Goal: Task Accomplishment & Management: Use online tool/utility

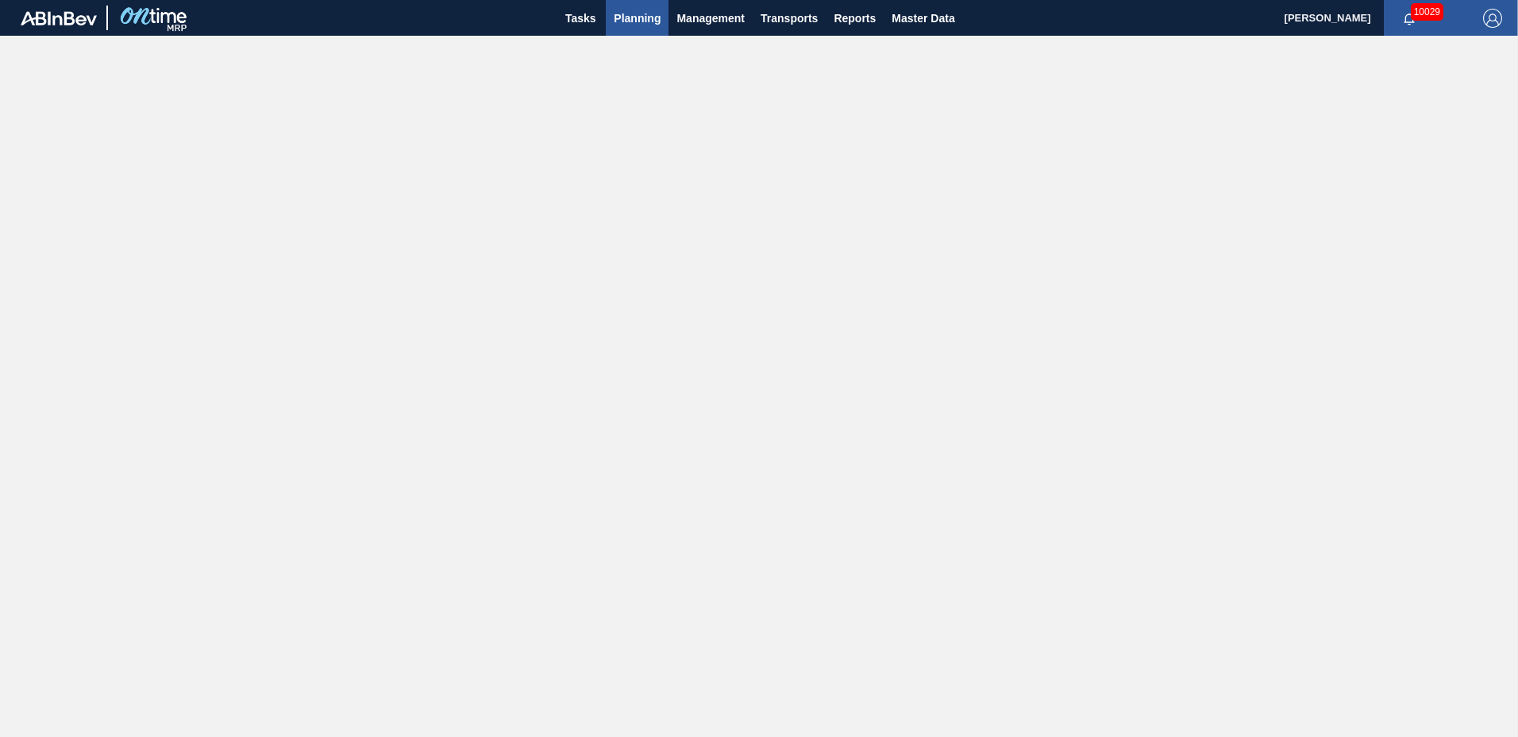
click at [652, 13] on span "Planning" at bounding box center [637, 18] width 47 height 19
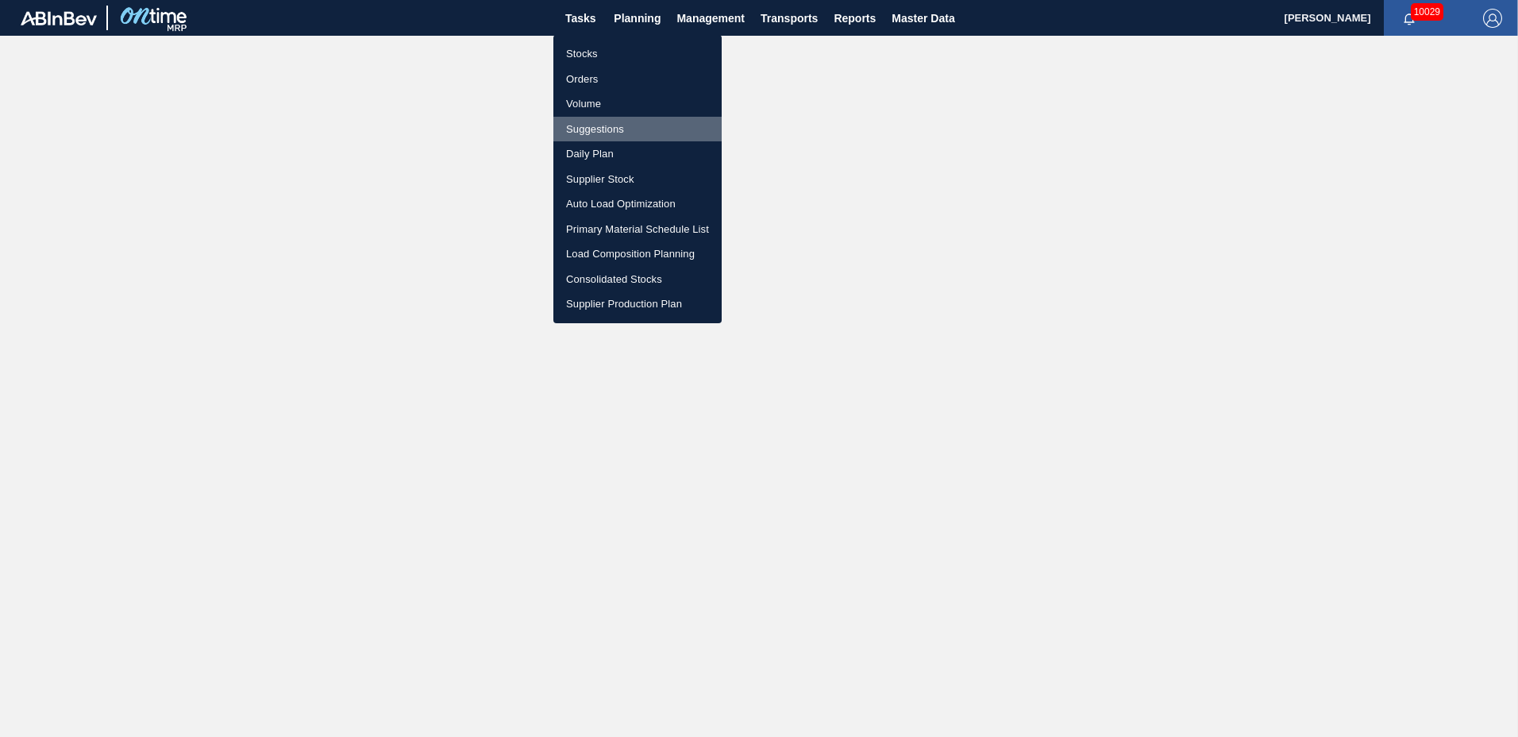
click at [618, 124] on li "Suggestions" at bounding box center [637, 129] width 168 height 25
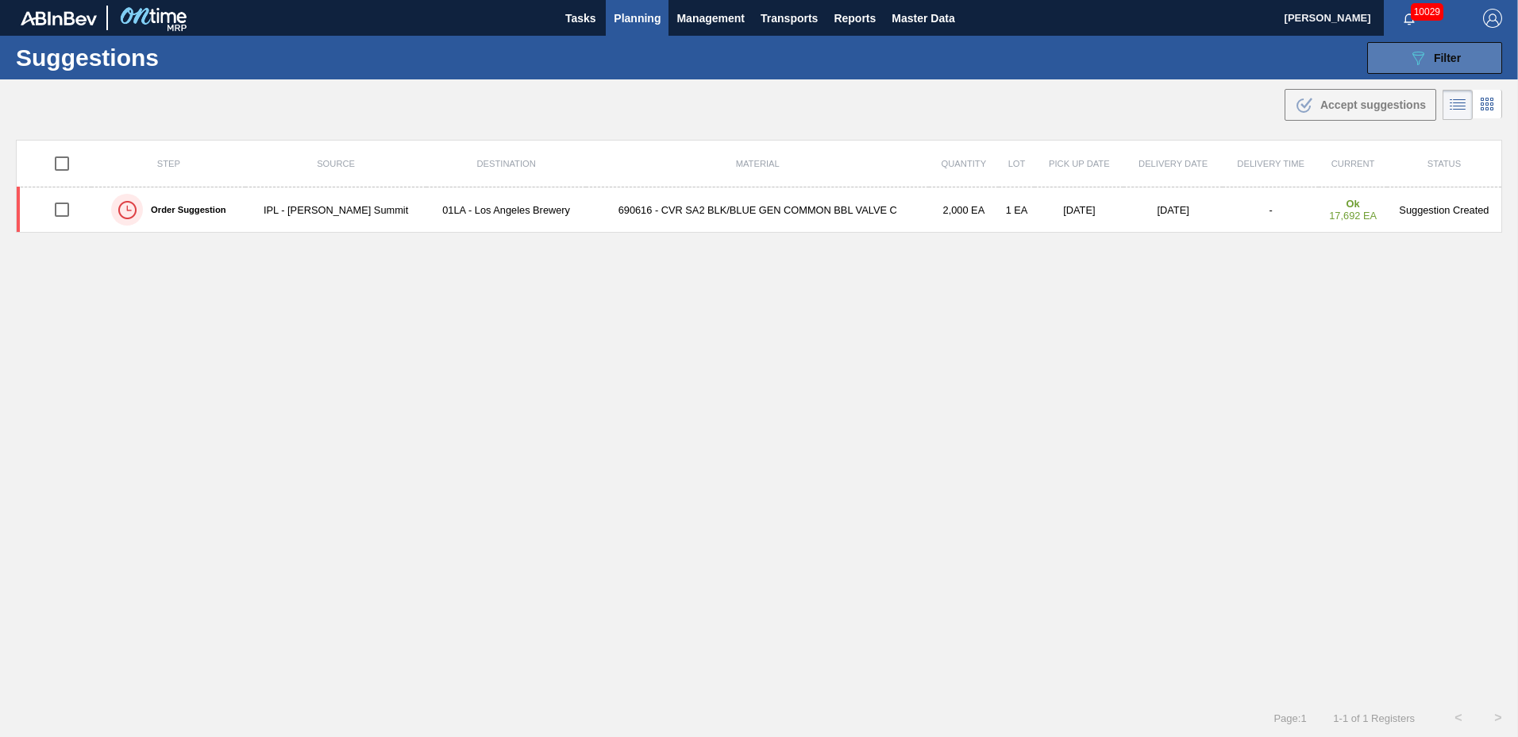
click at [1403, 59] on button "089F7B8B-B2A5-4AFE-B5C0-19BA573D28AC Filter" at bounding box center [1434, 58] width 135 height 32
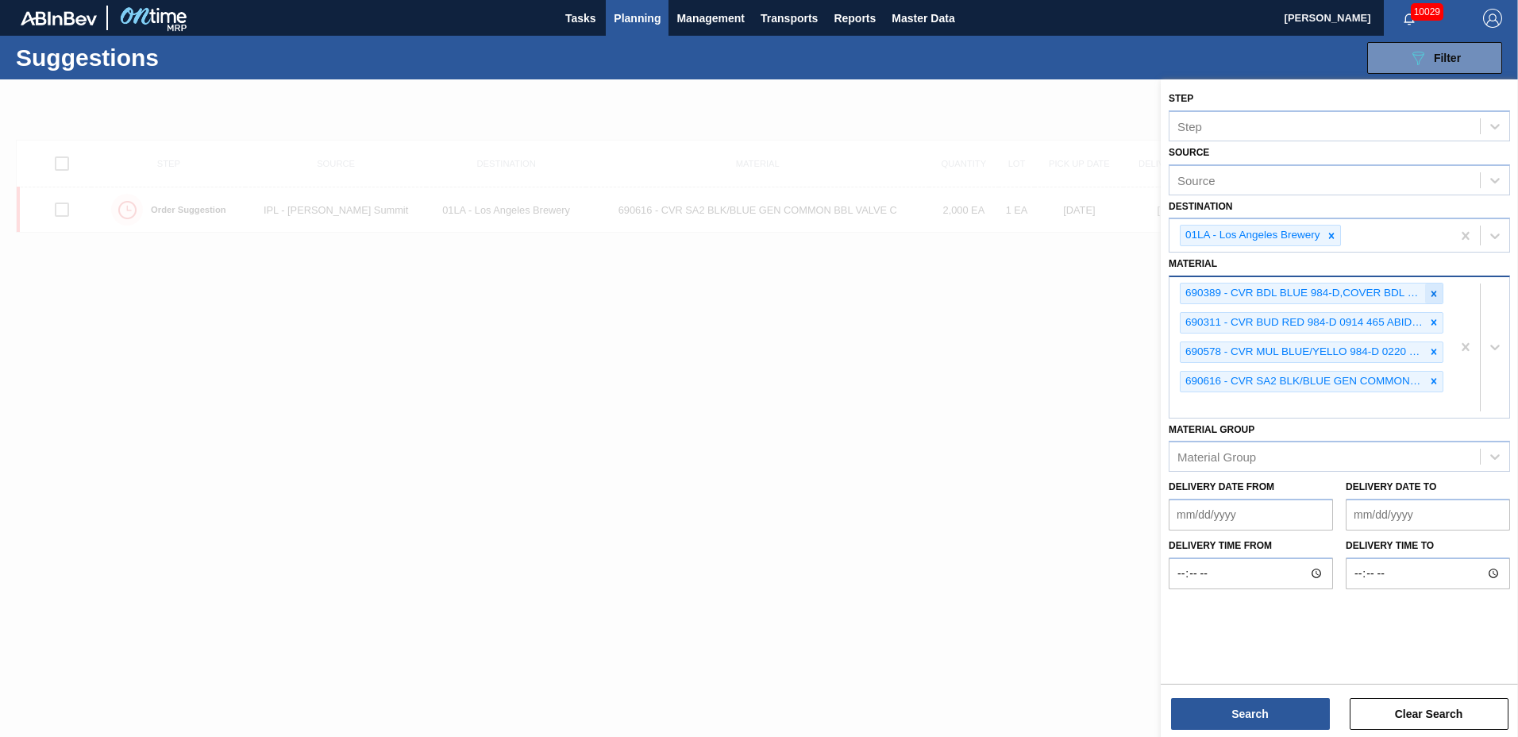
click at [1432, 295] on icon at bounding box center [1434, 294] width 6 height 6
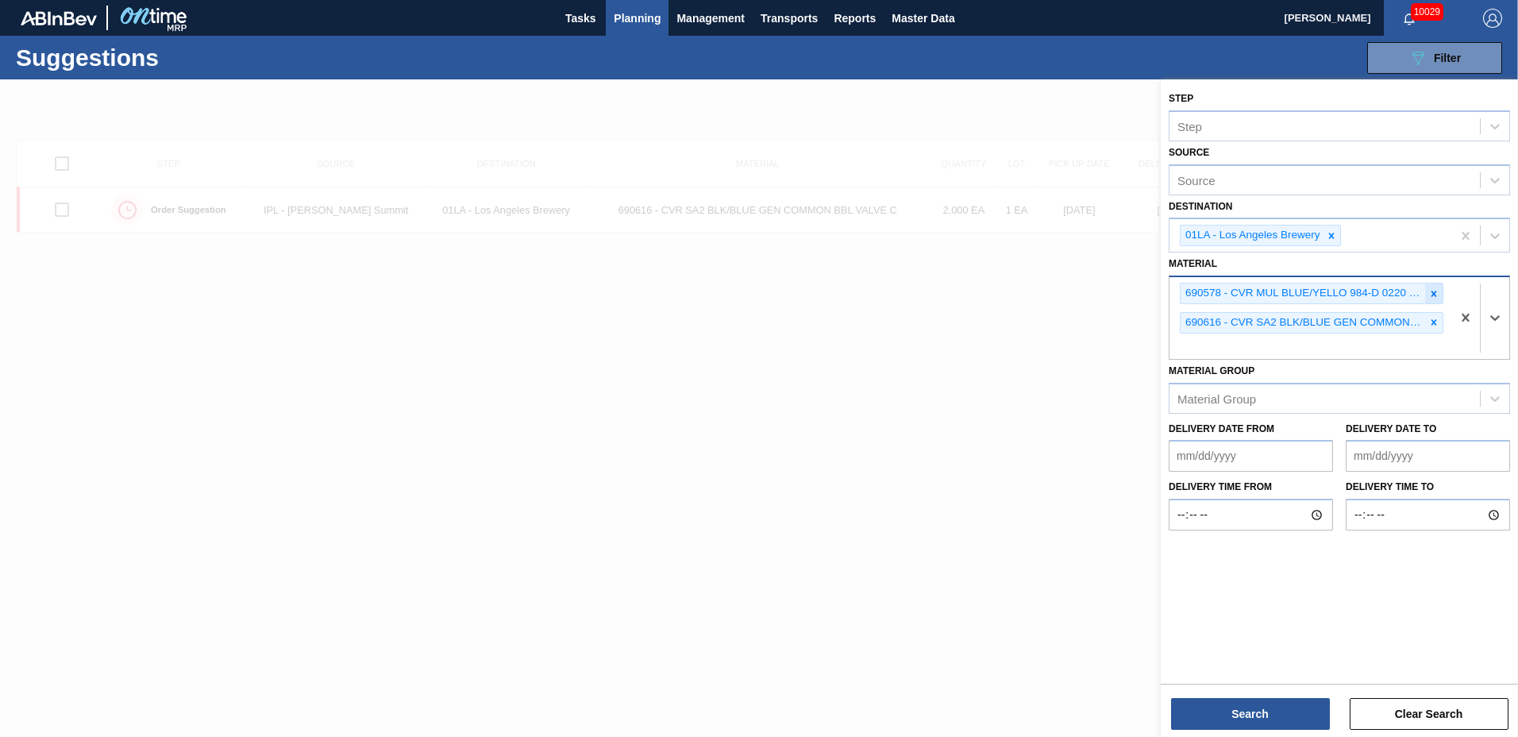
click at [1431, 293] on icon at bounding box center [1433, 293] width 11 height 11
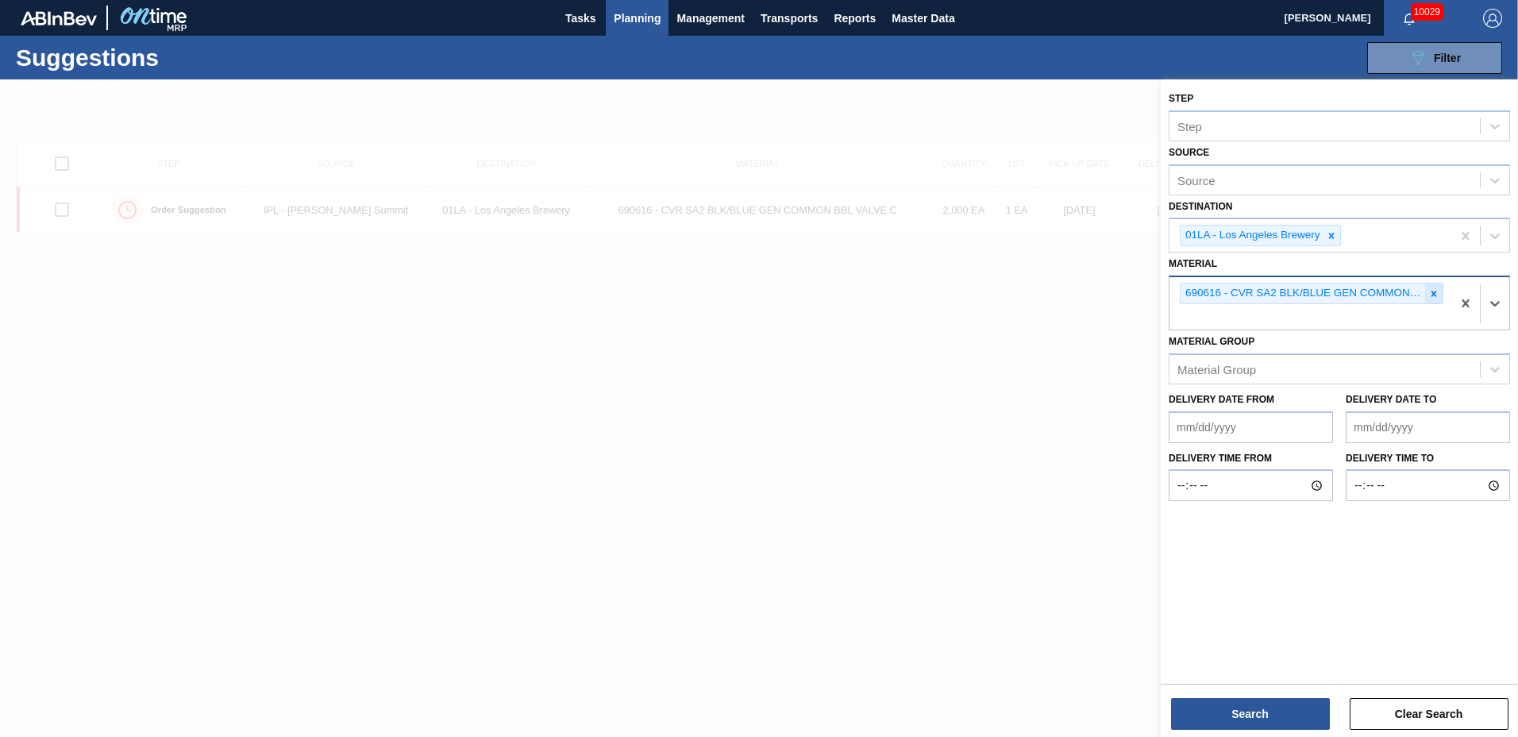
click at [1430, 292] on icon at bounding box center [1433, 293] width 11 height 11
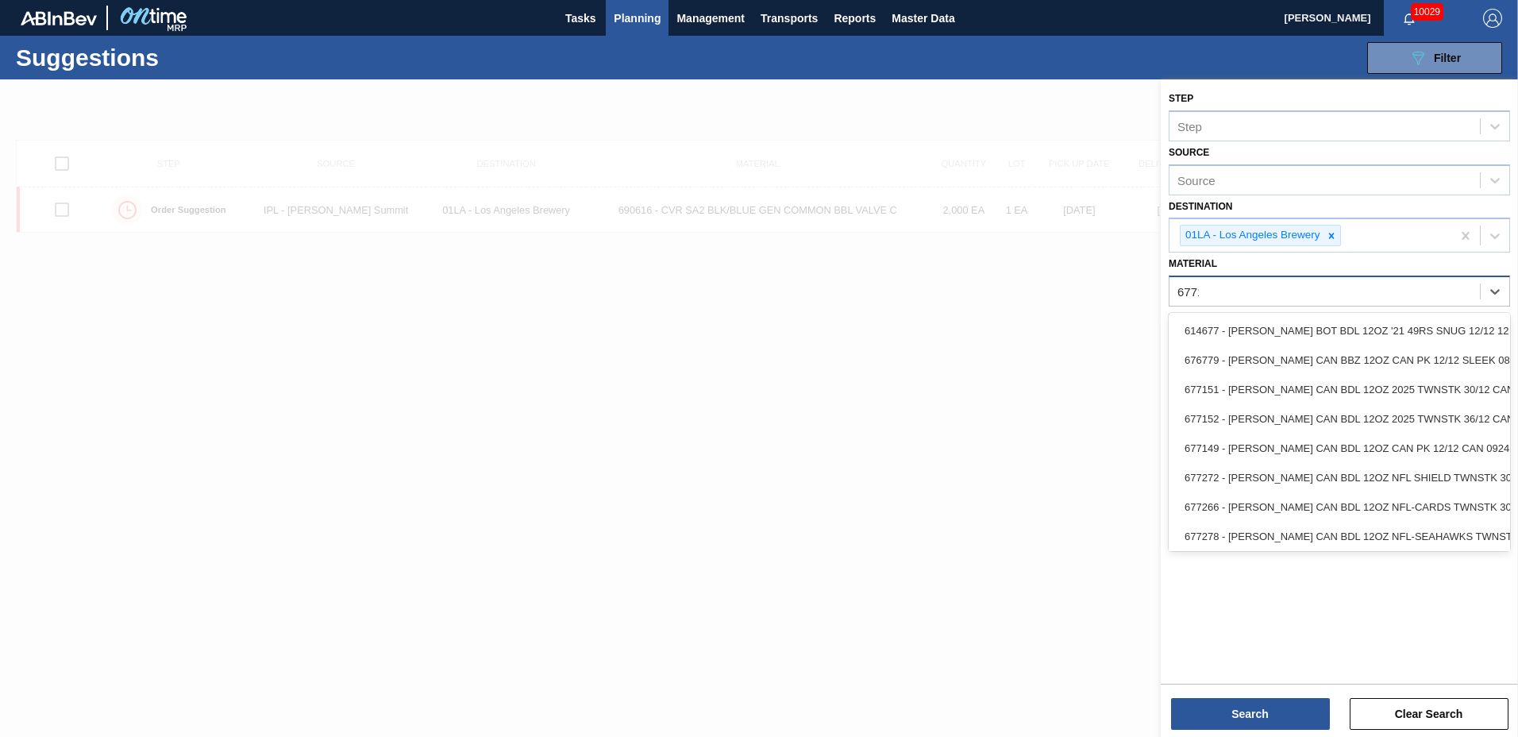
type input "677190"
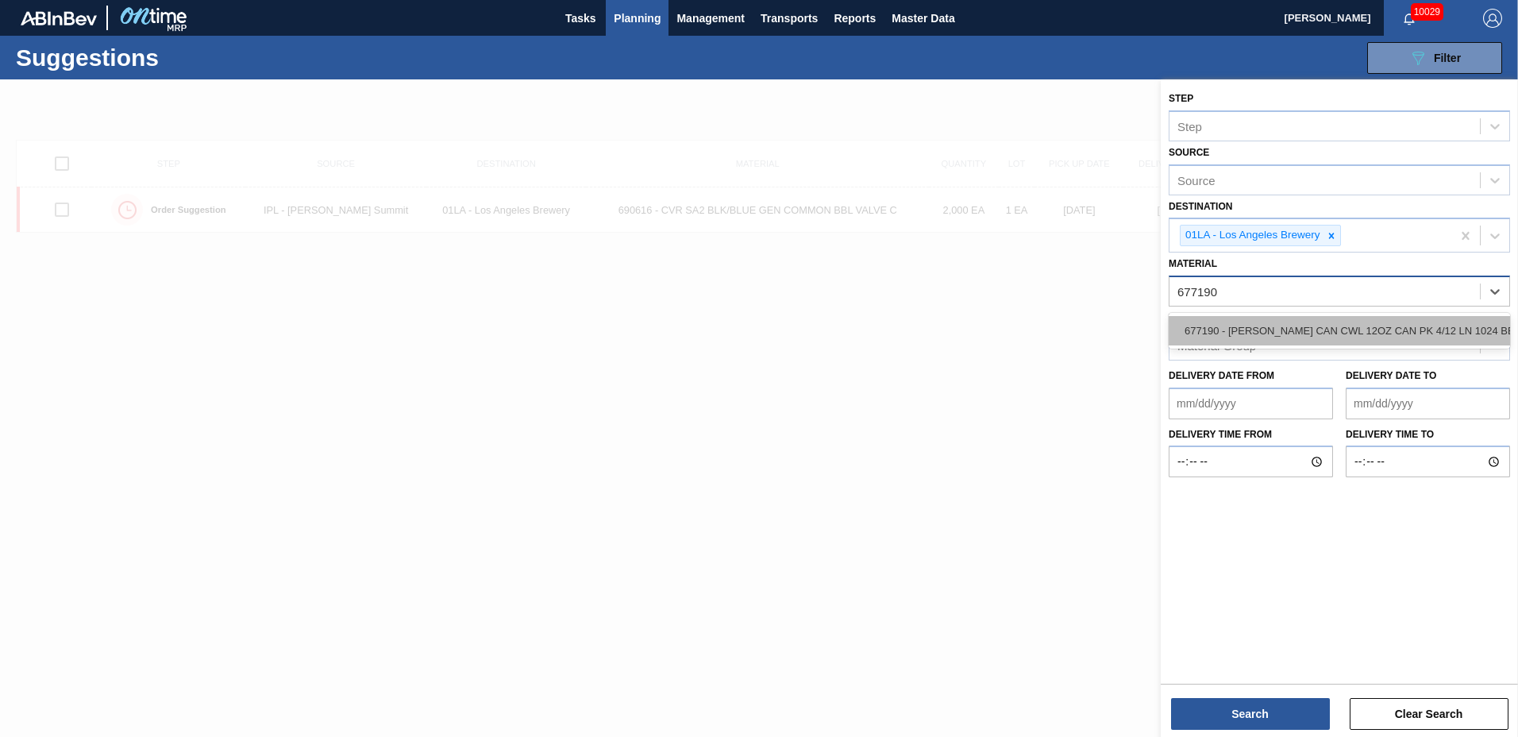
click at [1322, 330] on div "677190 - [PERSON_NAME] CAN CWL 12OZ CAN PK 4/12 LN 1024 BE" at bounding box center [1338, 330] width 341 height 29
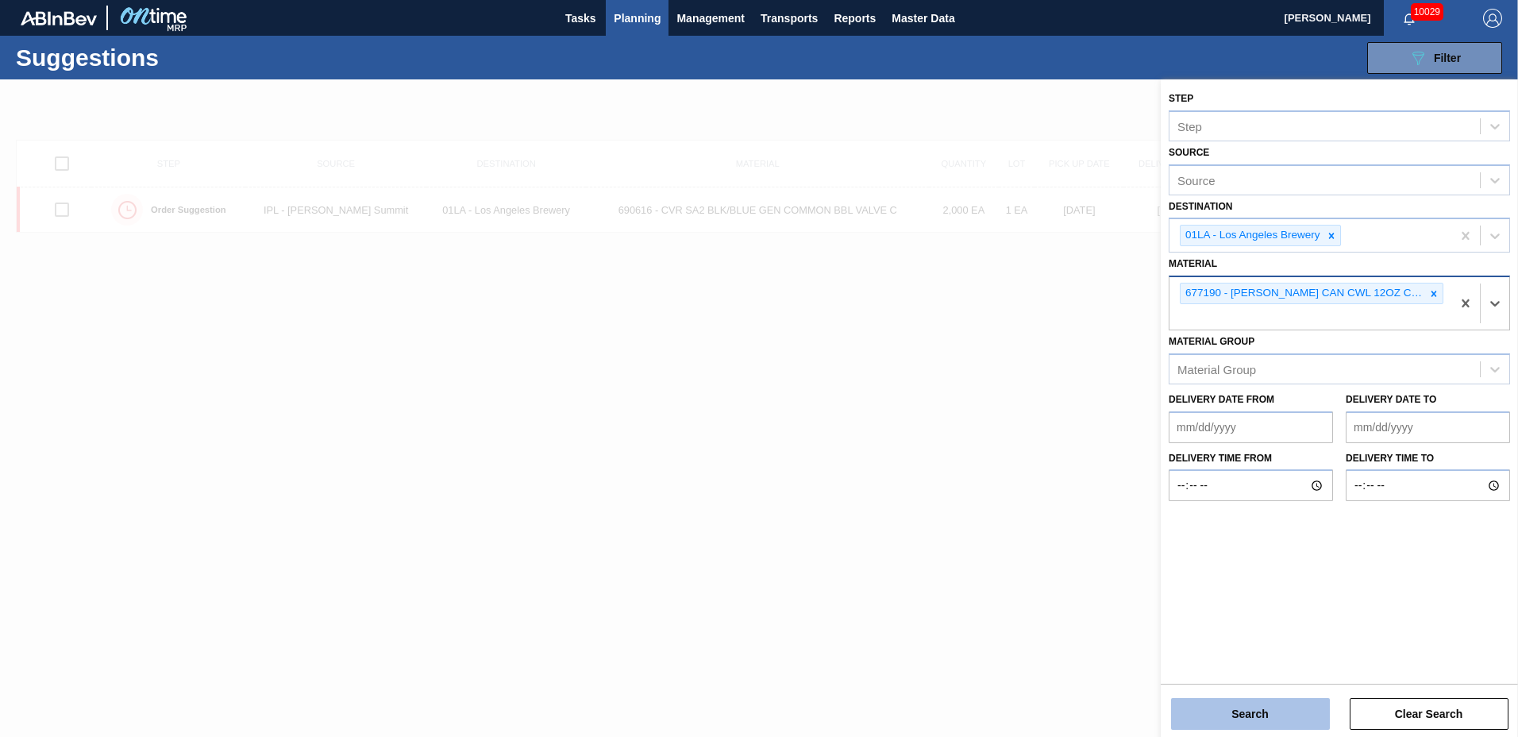
click at [1249, 712] on button "Search" at bounding box center [1250, 714] width 159 height 32
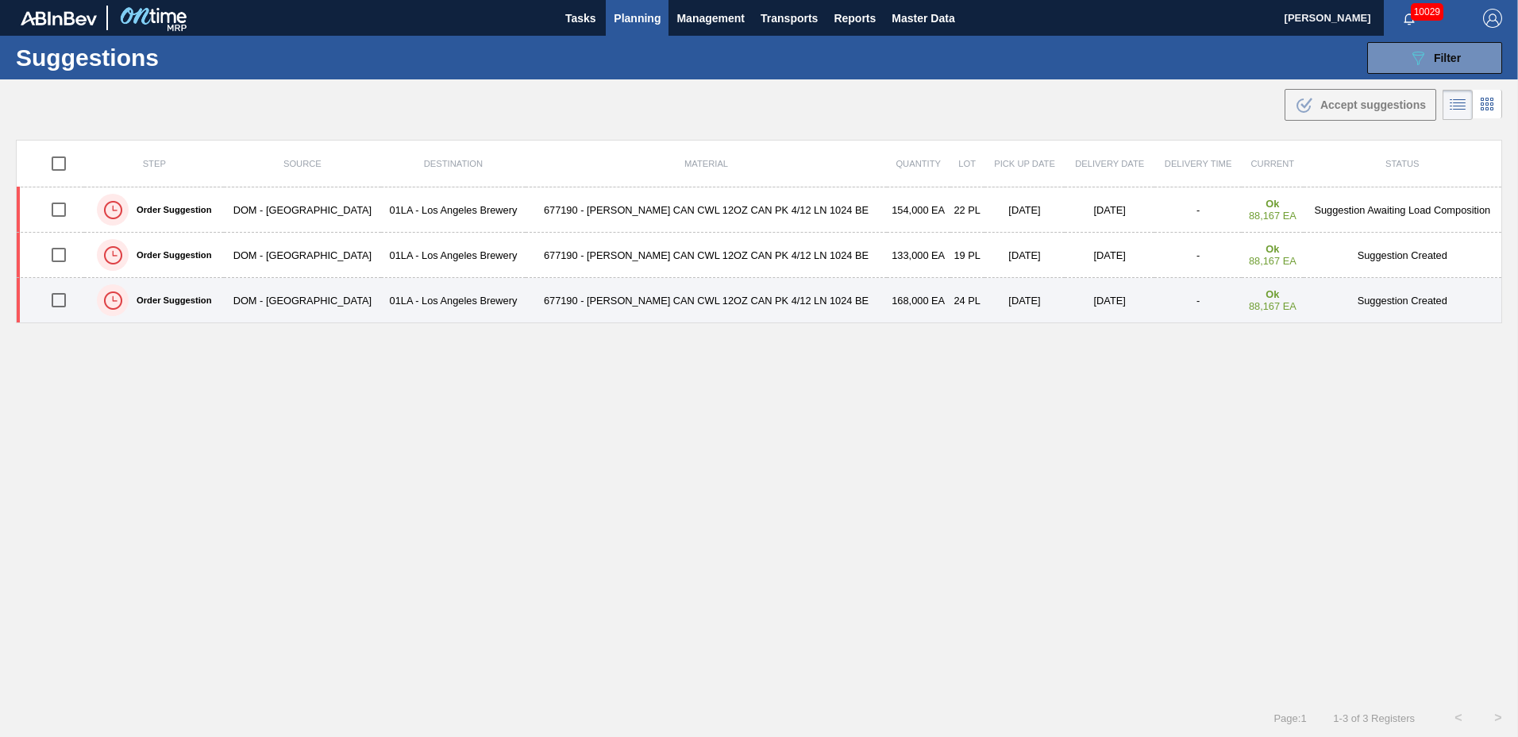
click at [62, 301] on input "checkbox" at bounding box center [58, 299] width 33 height 33
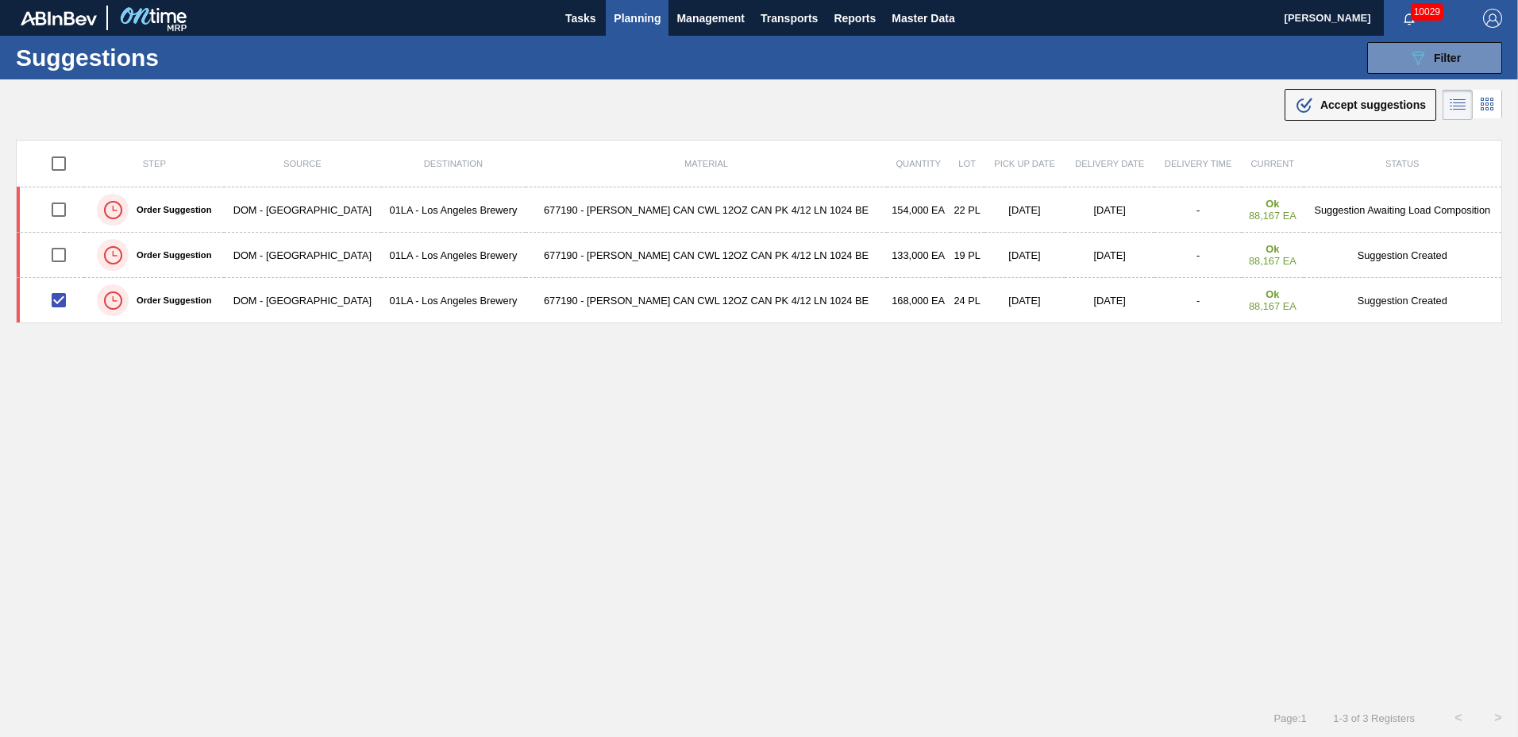
click at [1338, 113] on div ".b{fill:var(--color-action-default)} Accept suggestions" at bounding box center [1360, 104] width 131 height 19
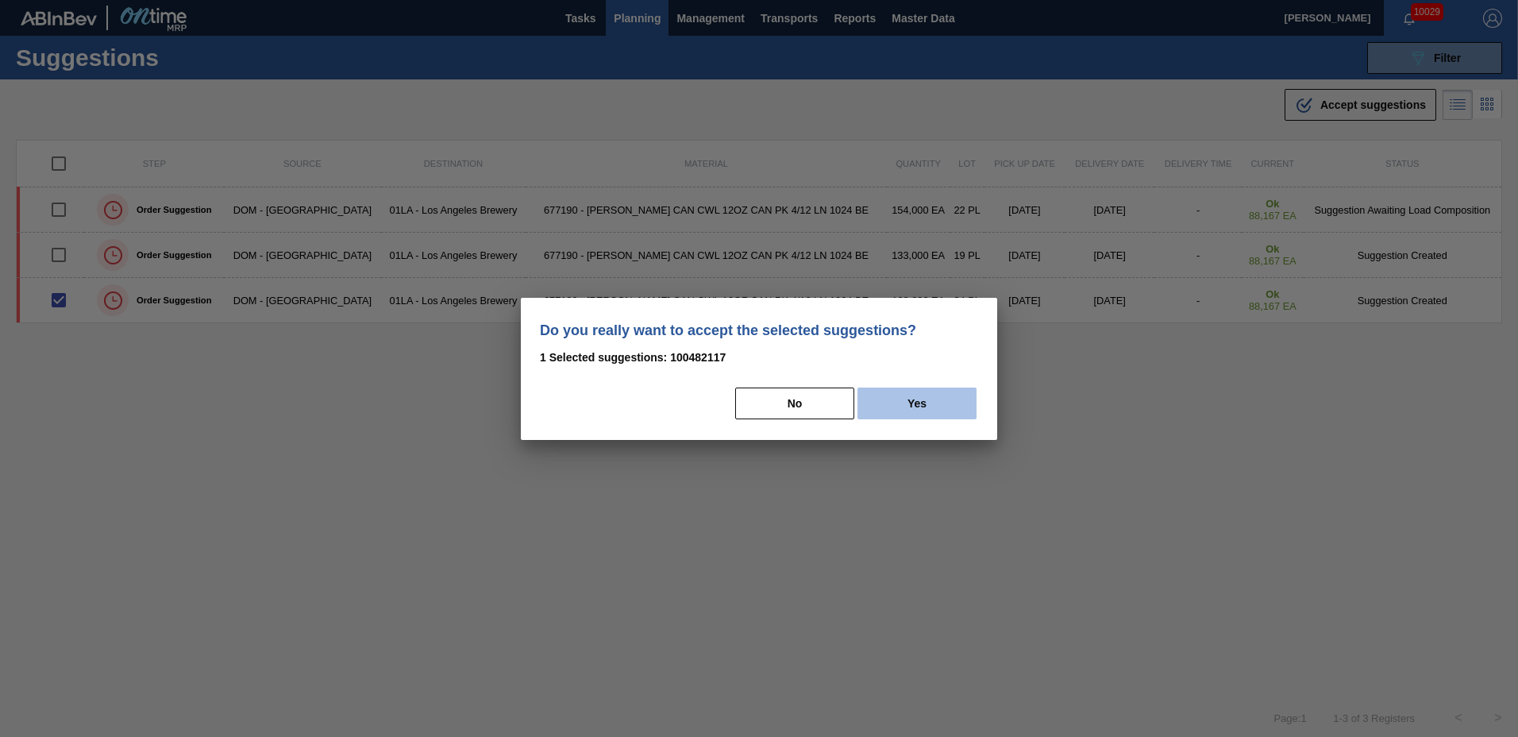
click at [935, 413] on button "Yes" at bounding box center [916, 403] width 119 height 32
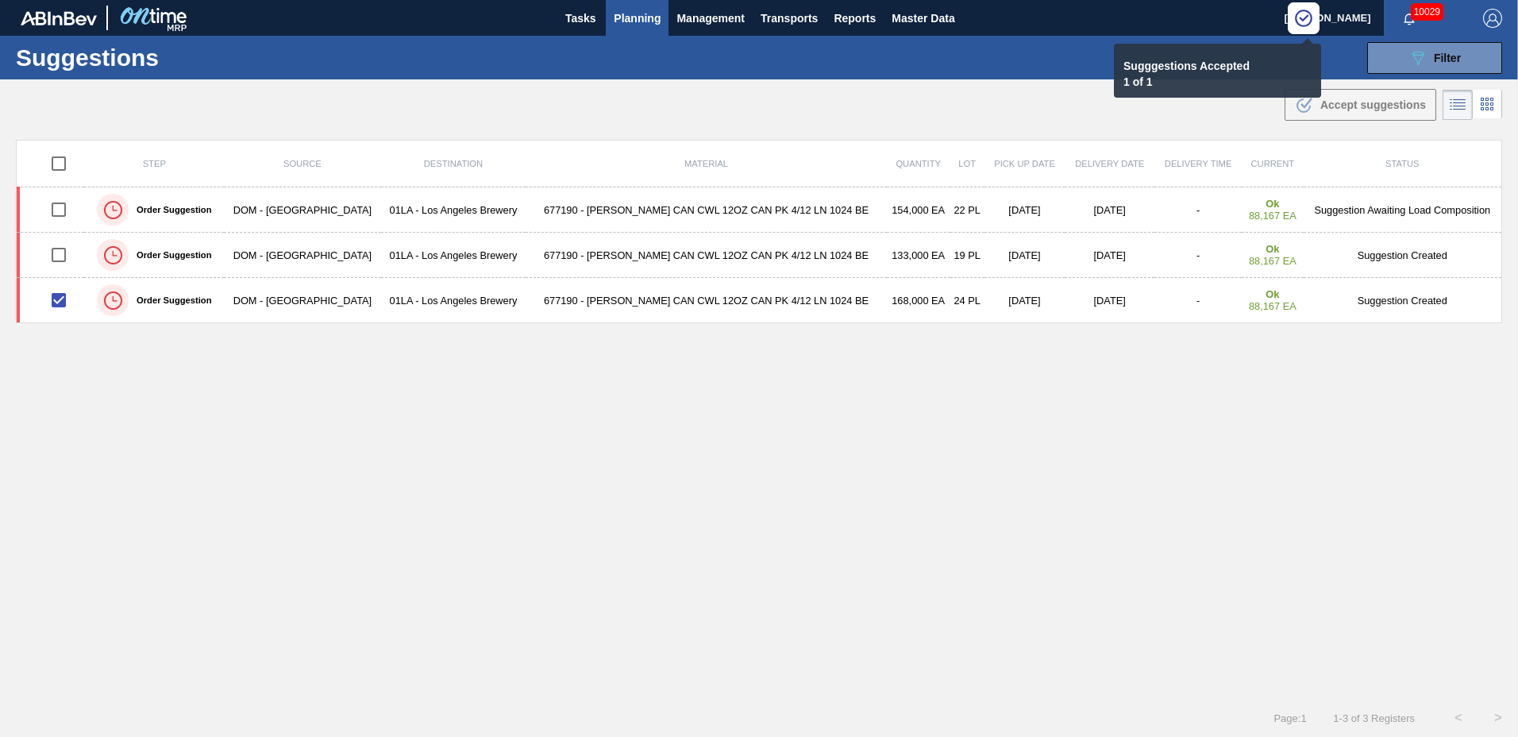
click at [632, 10] on span "Planning" at bounding box center [637, 18] width 47 height 19
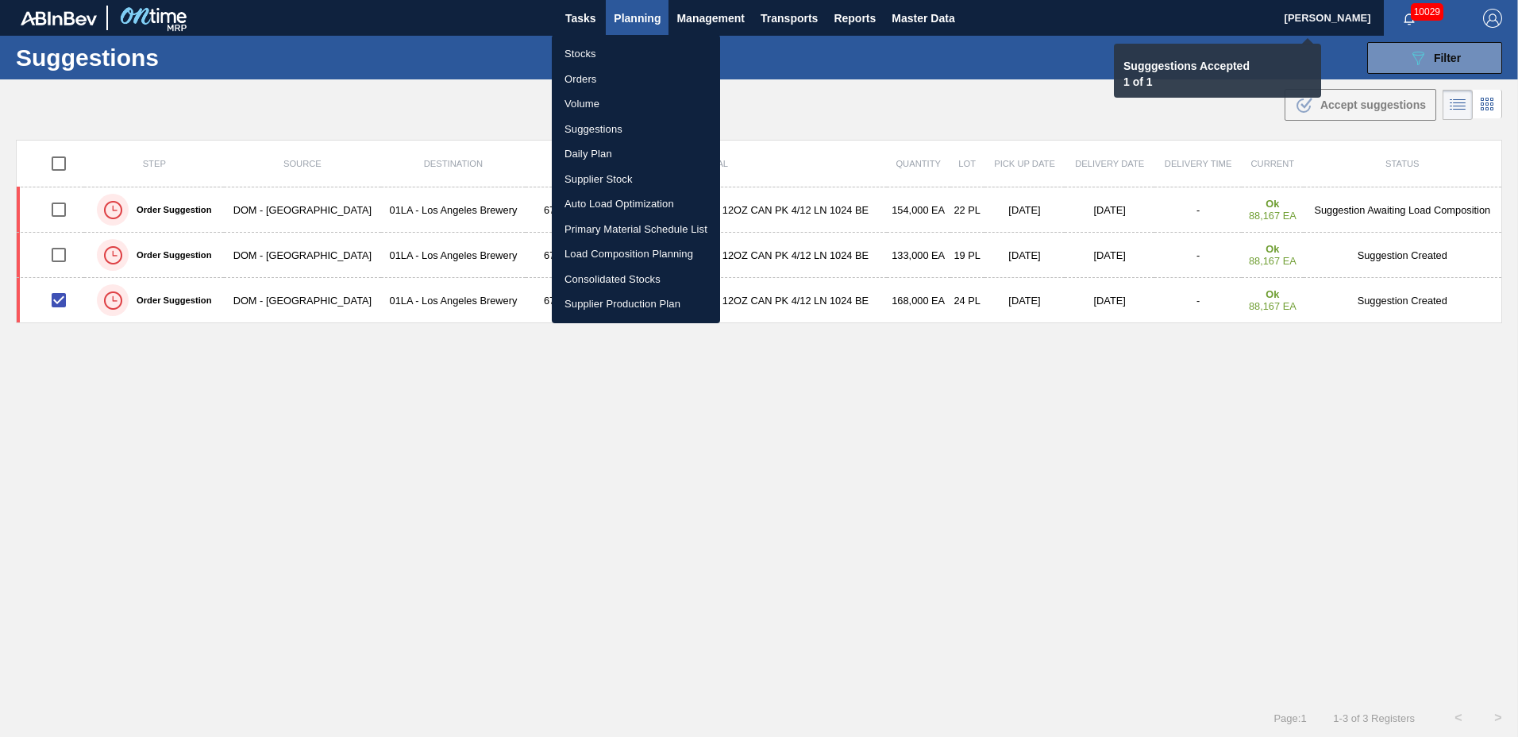
checkbox input "false"
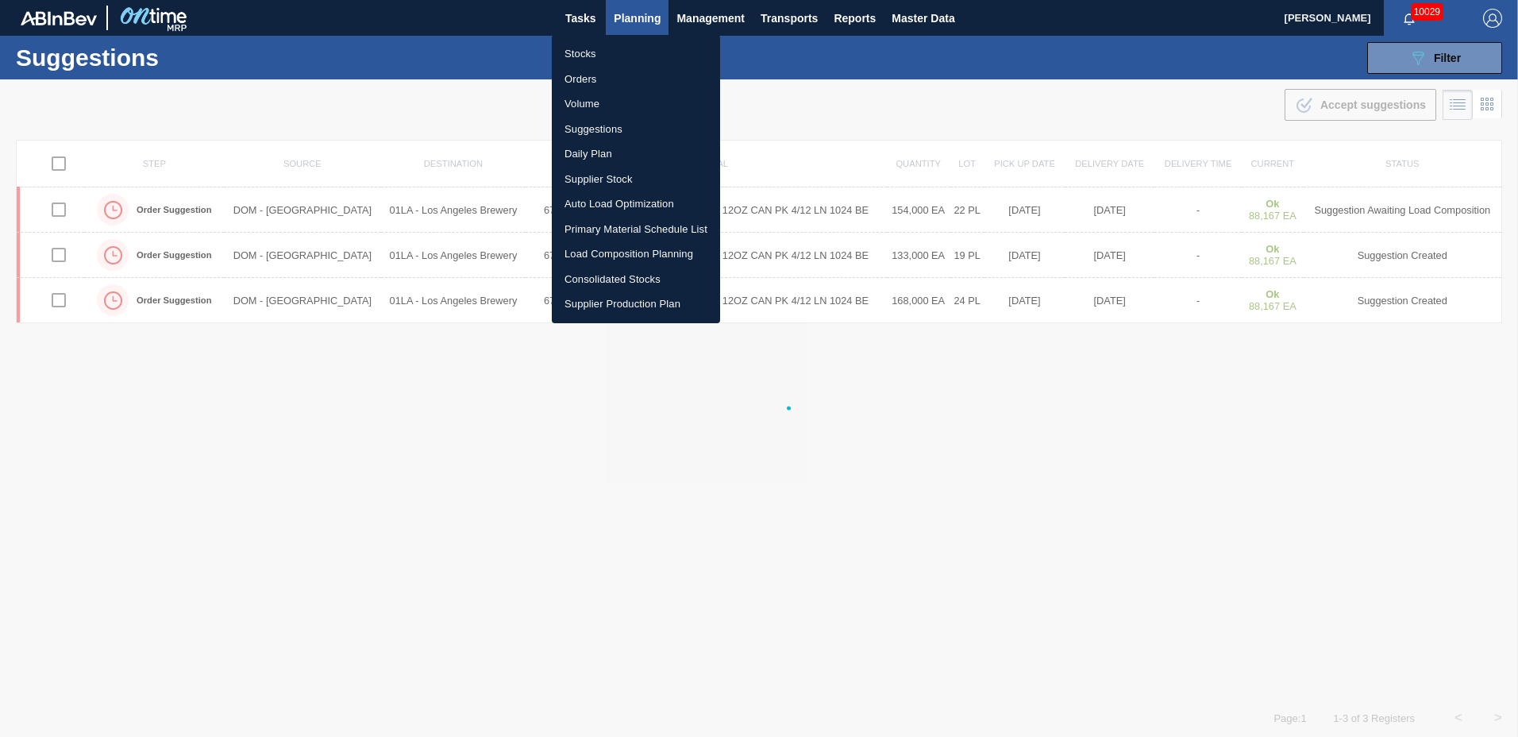
click at [633, 254] on li "Load Composition Planning" at bounding box center [636, 253] width 168 height 25
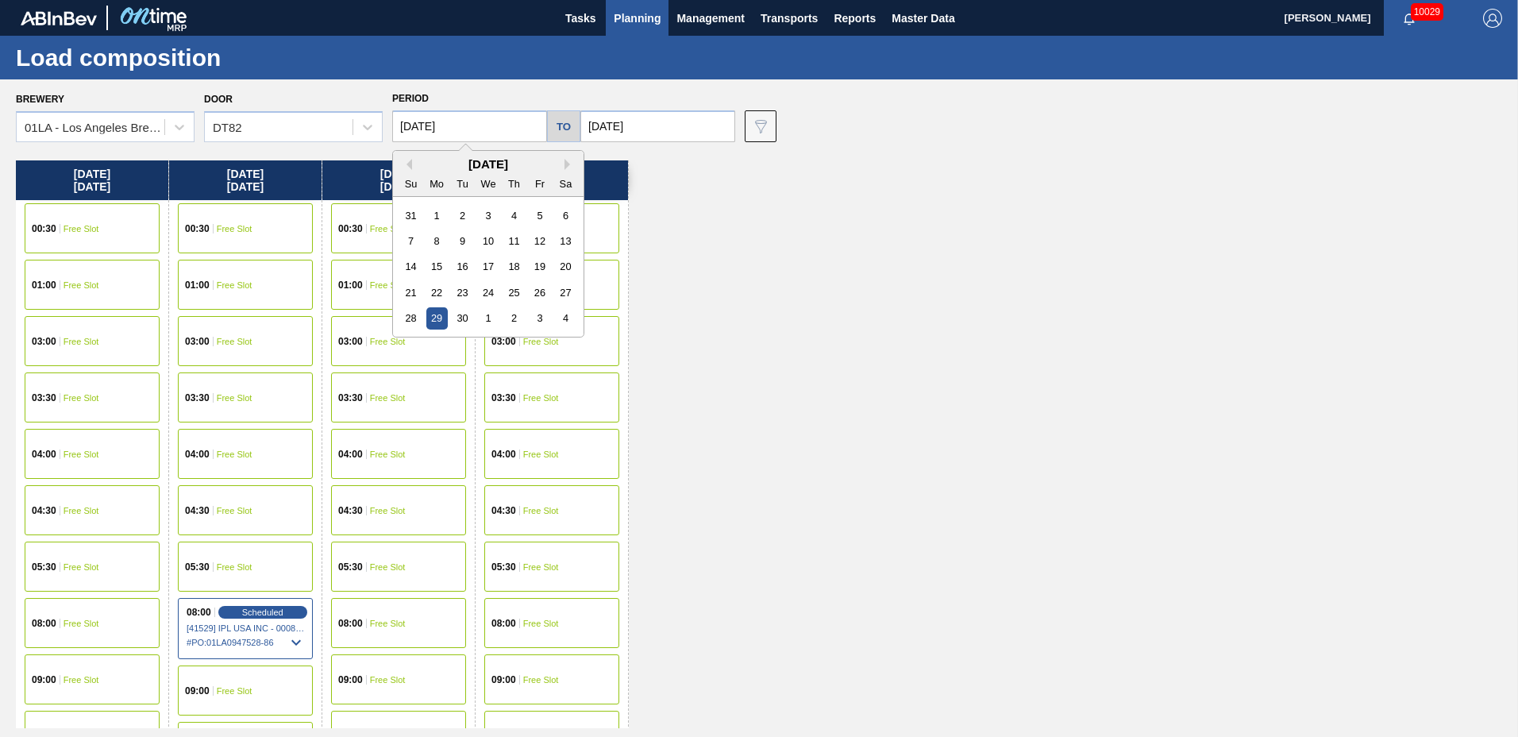
click at [477, 125] on input "[DATE]" at bounding box center [469, 126] width 155 height 32
click at [437, 218] on div "1" at bounding box center [436, 215] width 21 height 21
type input "[DATE]"
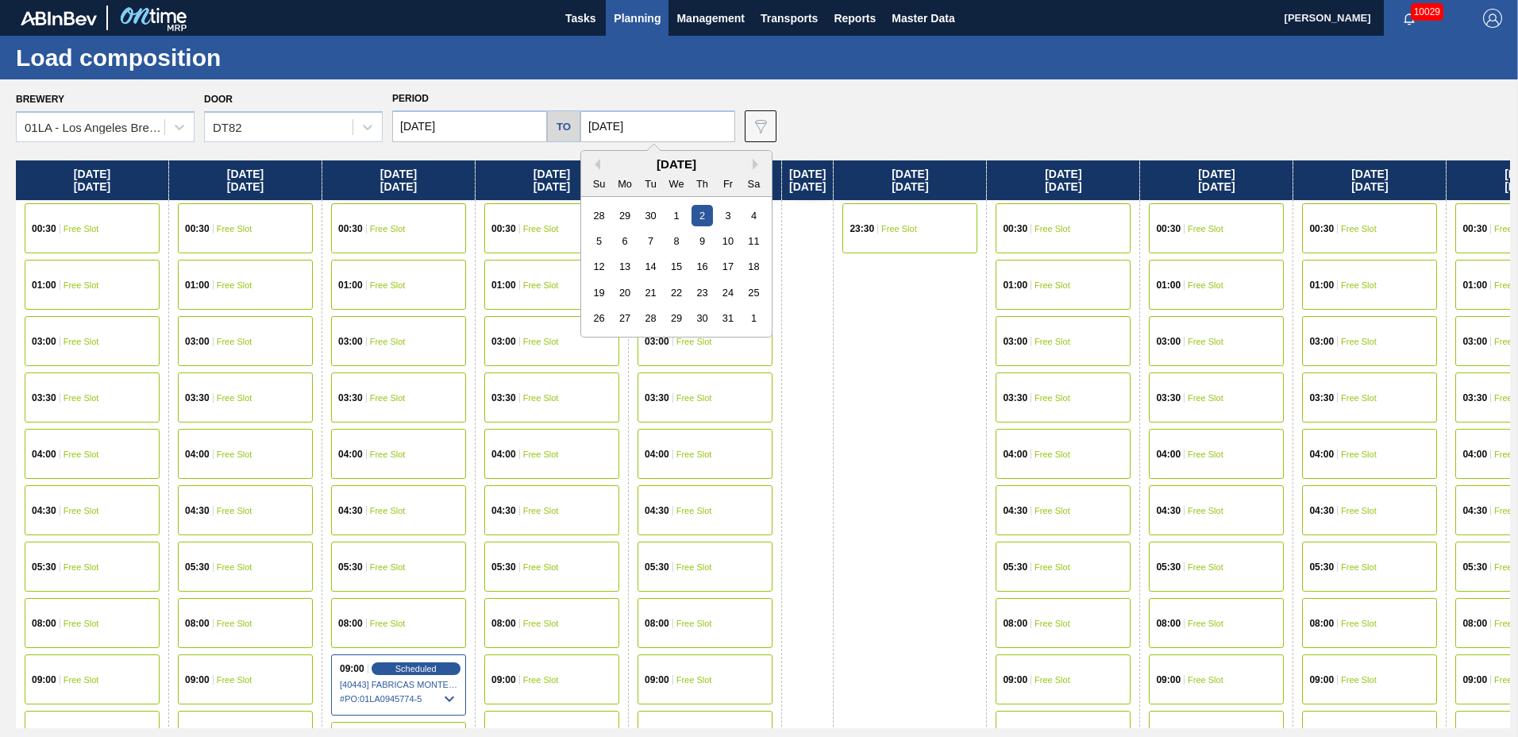
click at [601, 126] on input "[DATE]" at bounding box center [657, 126] width 155 height 32
click at [592, 170] on div "[DATE]" at bounding box center [676, 163] width 191 height 13
click at [595, 167] on button "Previous Month" at bounding box center [594, 164] width 11 height 11
click at [726, 216] on div "5" at bounding box center [727, 215] width 21 height 21
type input "[DATE]"
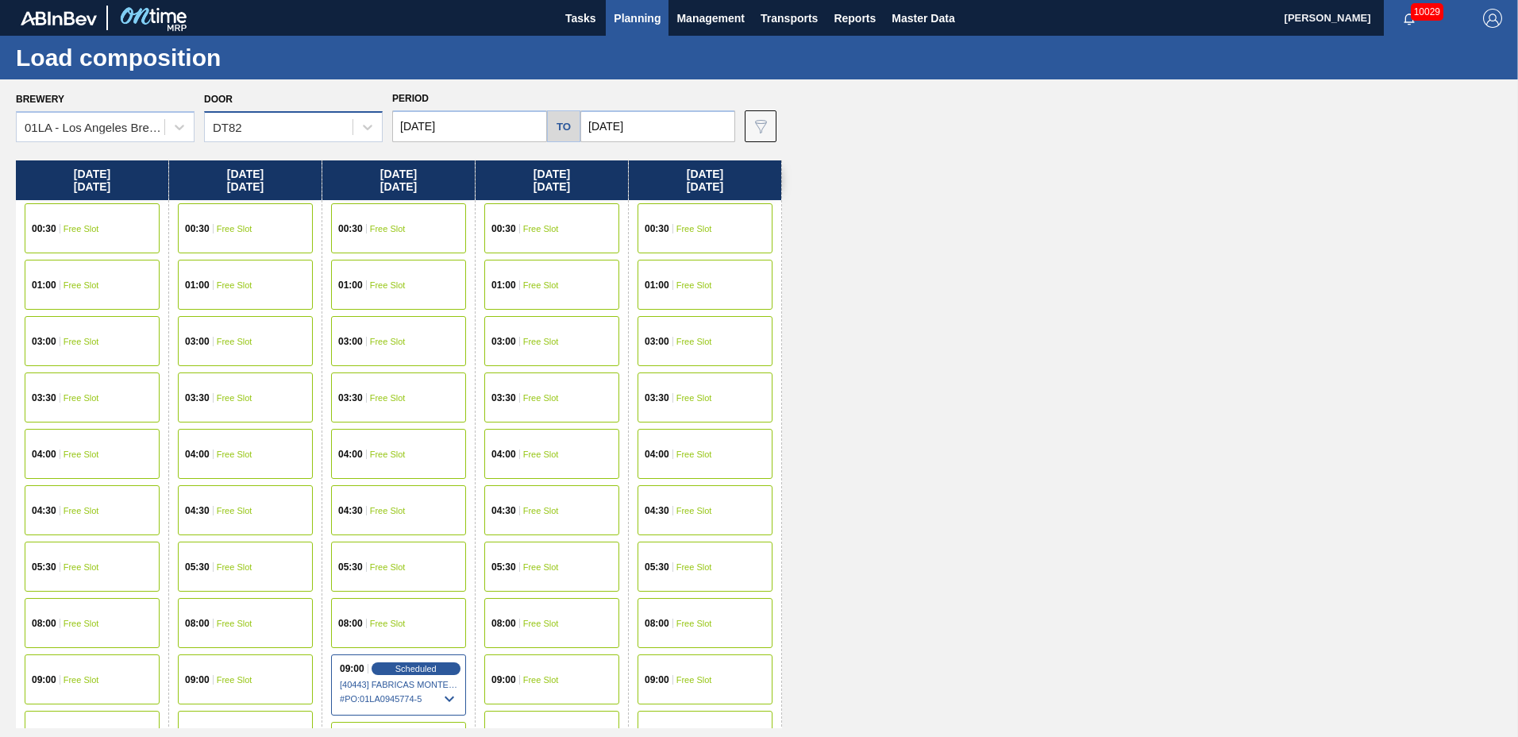
click at [287, 131] on div "DT82" at bounding box center [279, 127] width 148 height 23
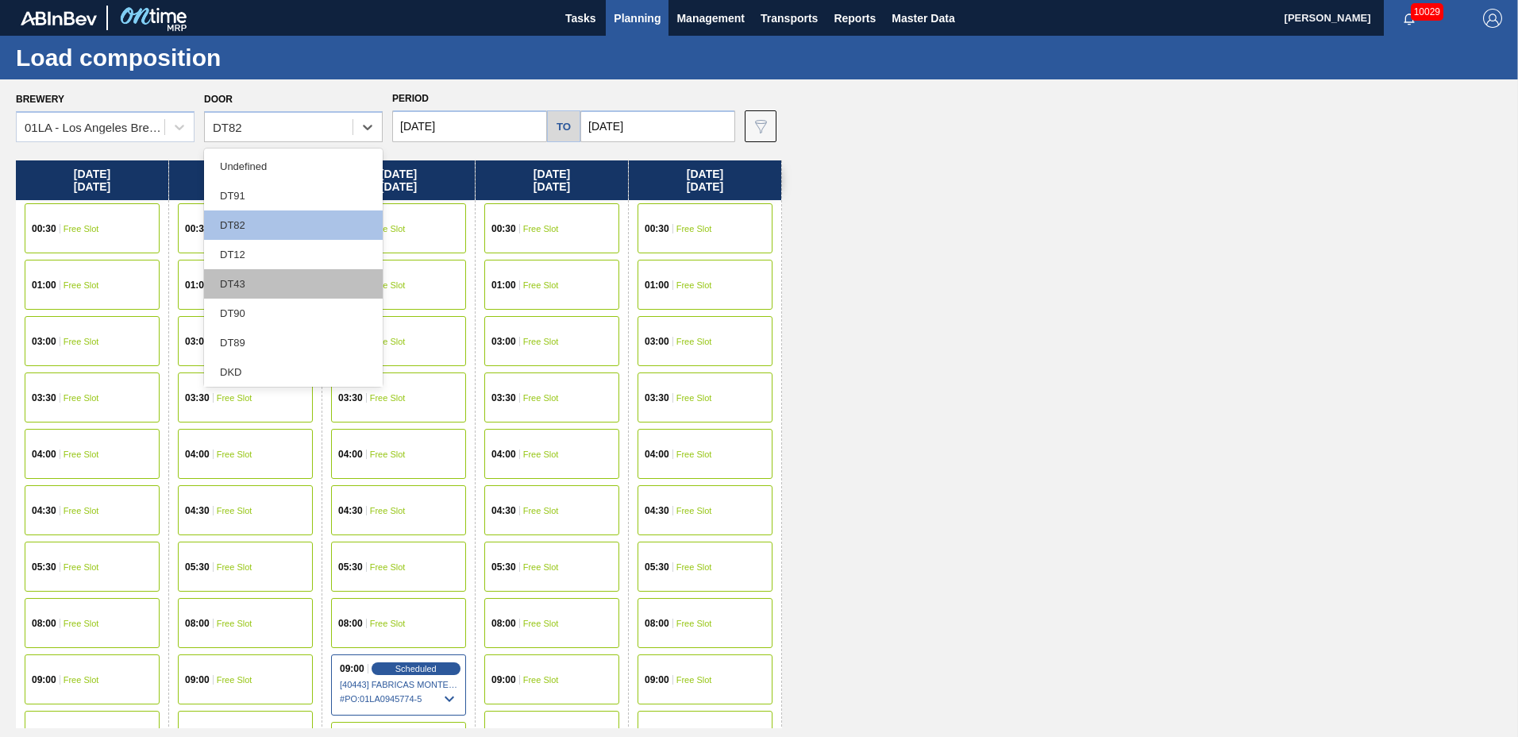
click at [252, 279] on div "DT43" at bounding box center [293, 283] width 179 height 29
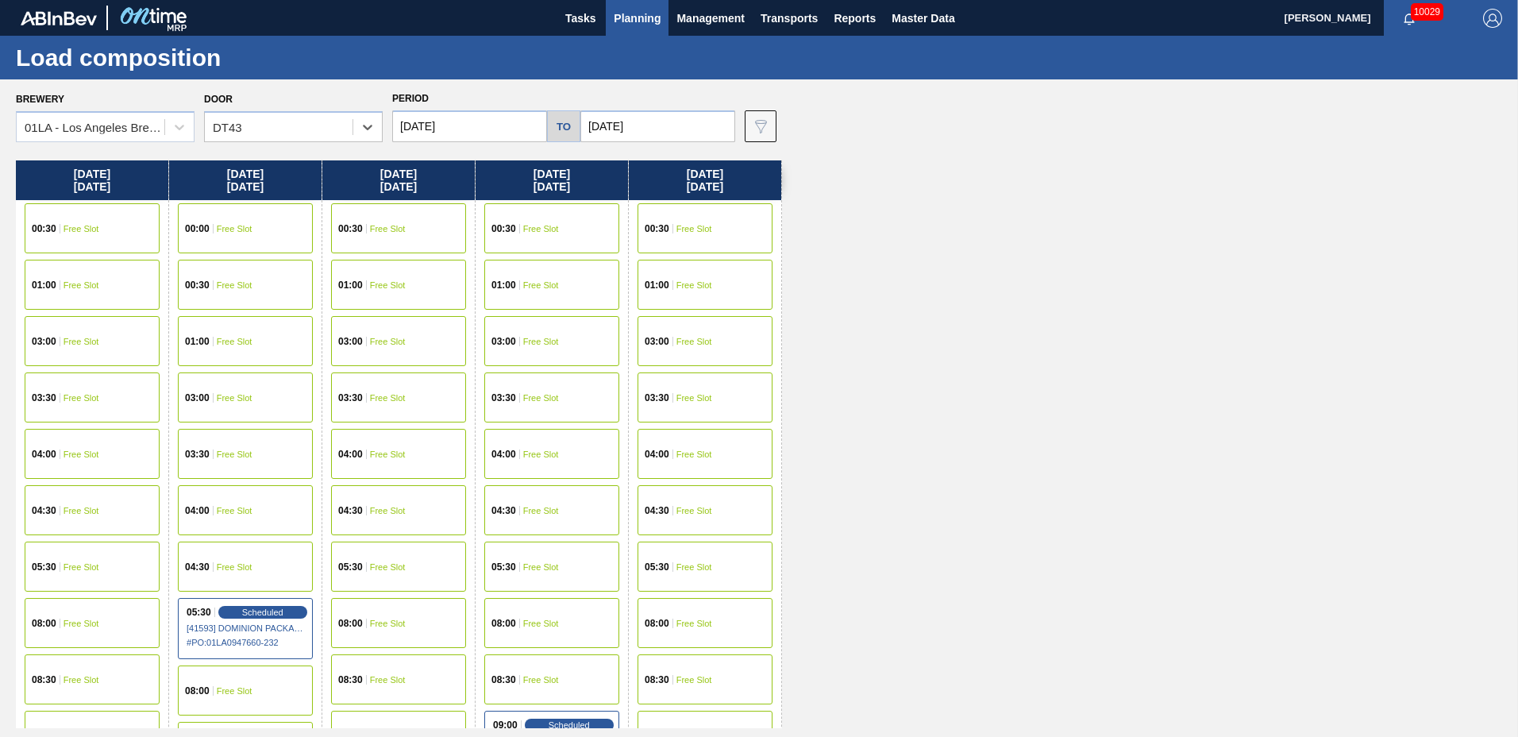
click at [361, 516] on div "04:30 Free Slot" at bounding box center [398, 510] width 135 height 50
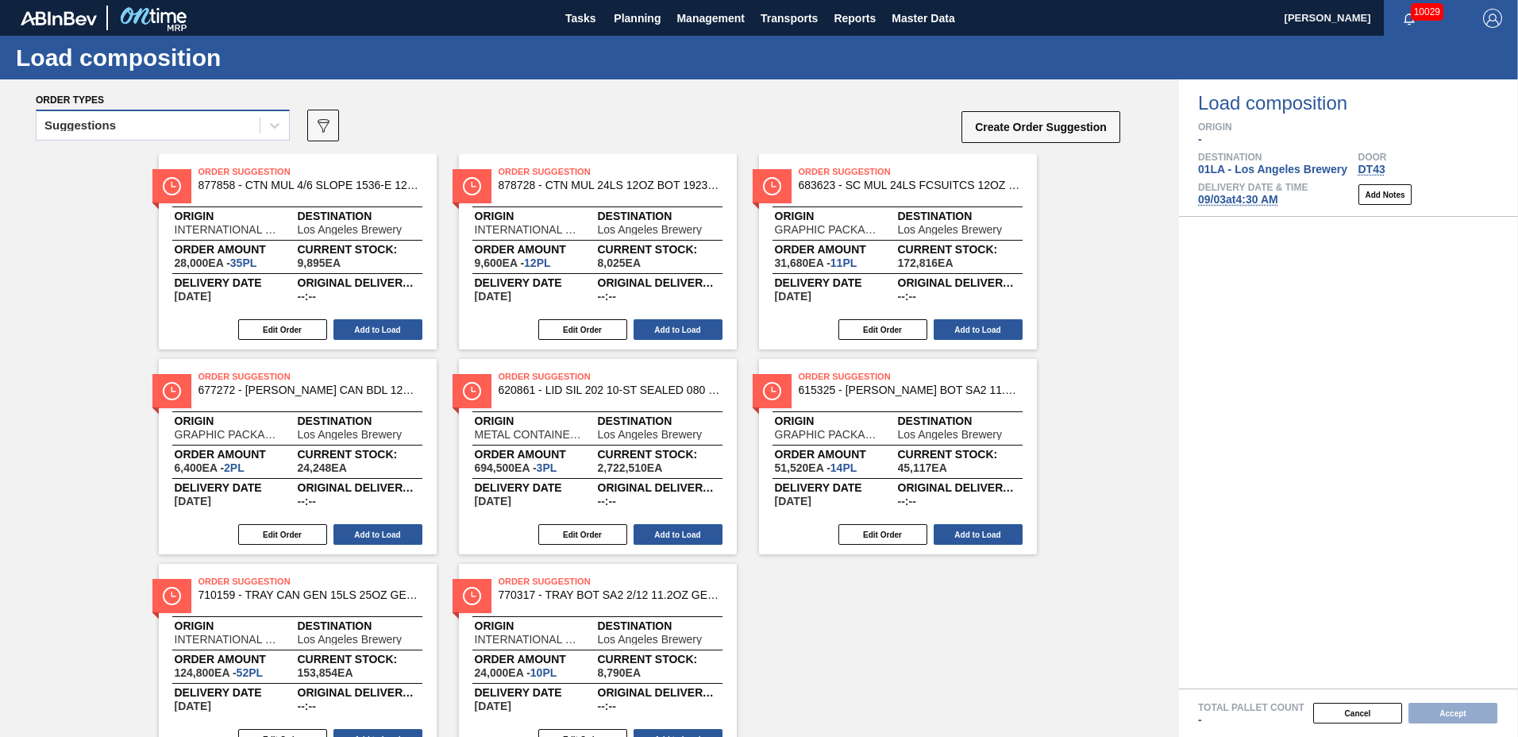
click at [119, 123] on div "Suggestions" at bounding box center [148, 125] width 223 height 23
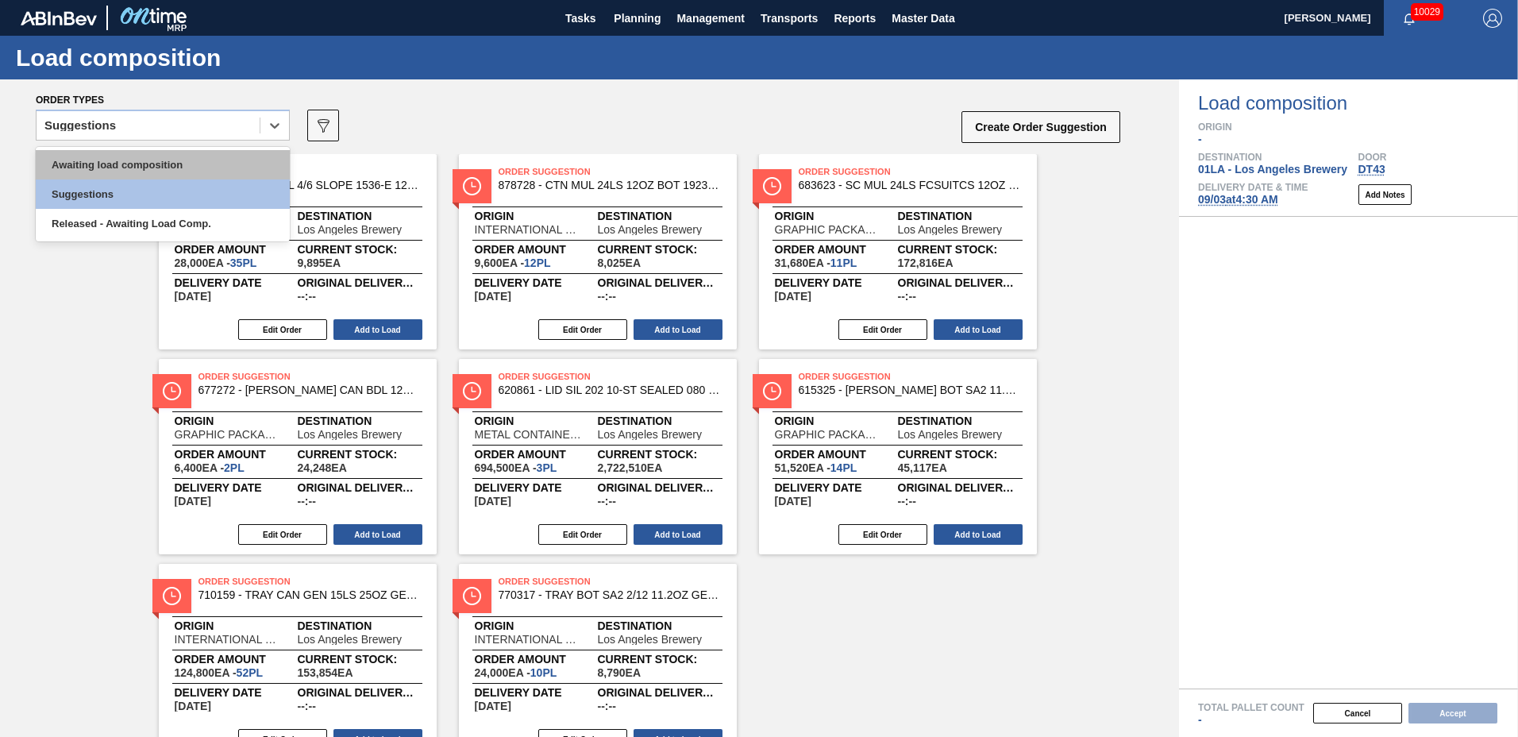
click at [116, 164] on div "Awaiting load composition" at bounding box center [163, 164] width 254 height 29
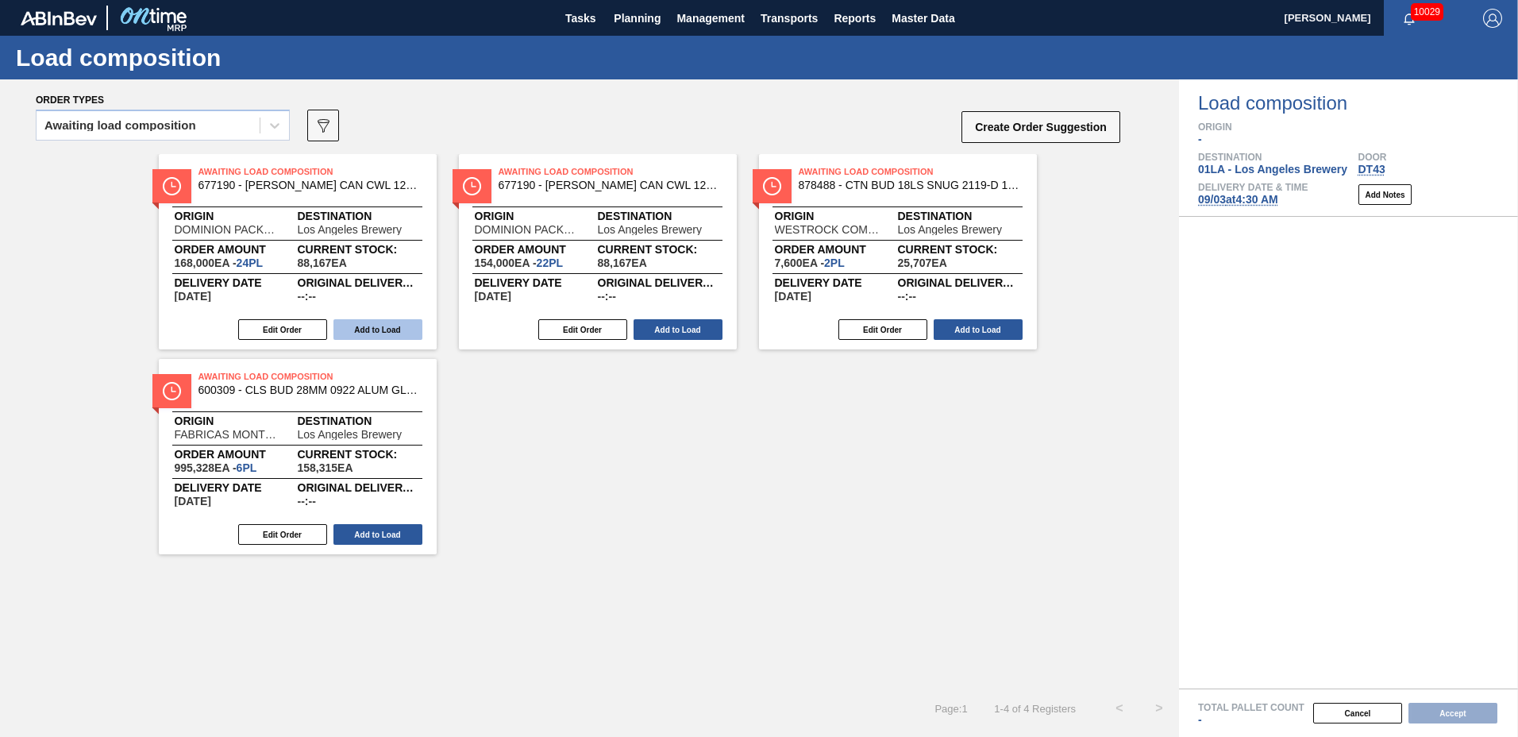
click at [378, 321] on button "Add to Load" at bounding box center [377, 329] width 89 height 21
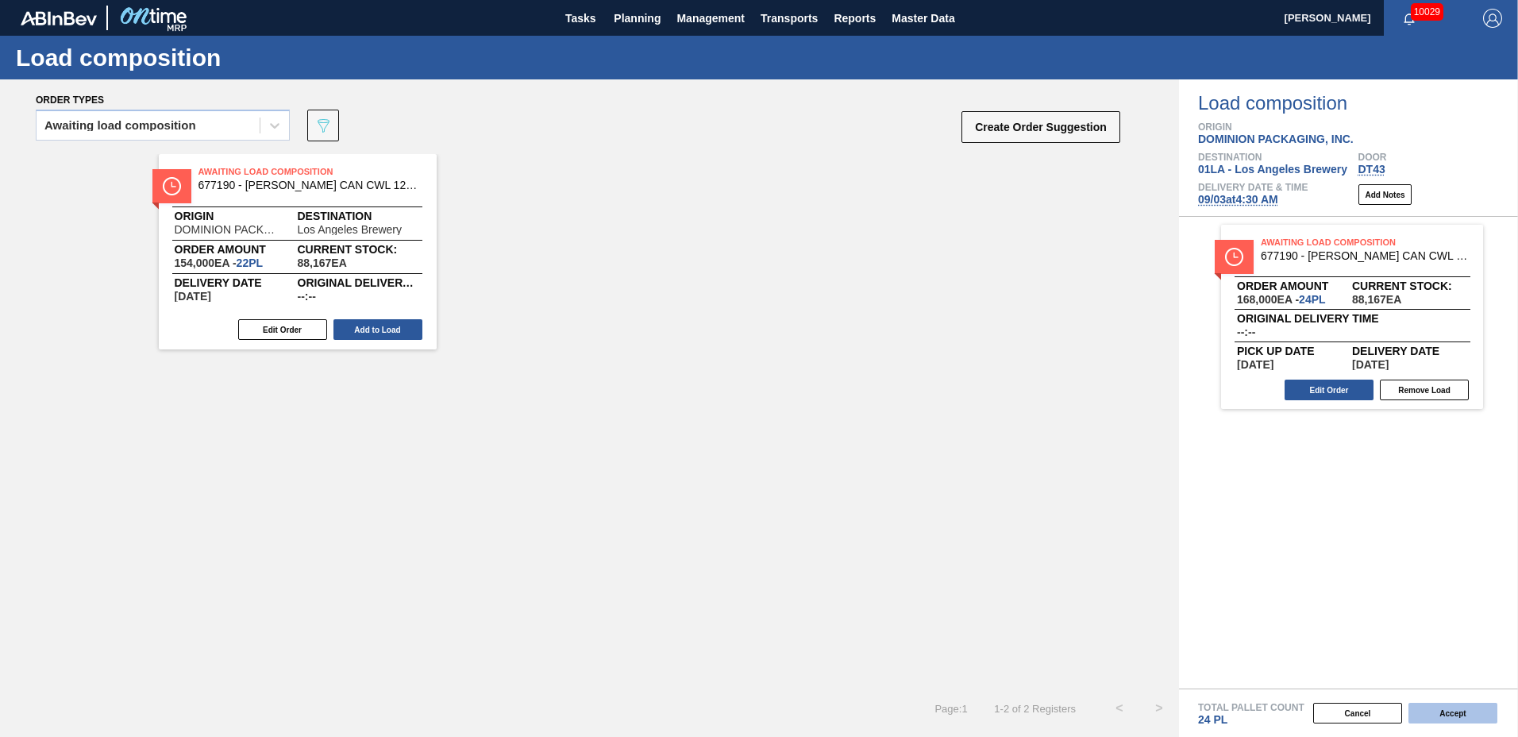
click at [1454, 704] on button "Accept" at bounding box center [1452, 713] width 89 height 21
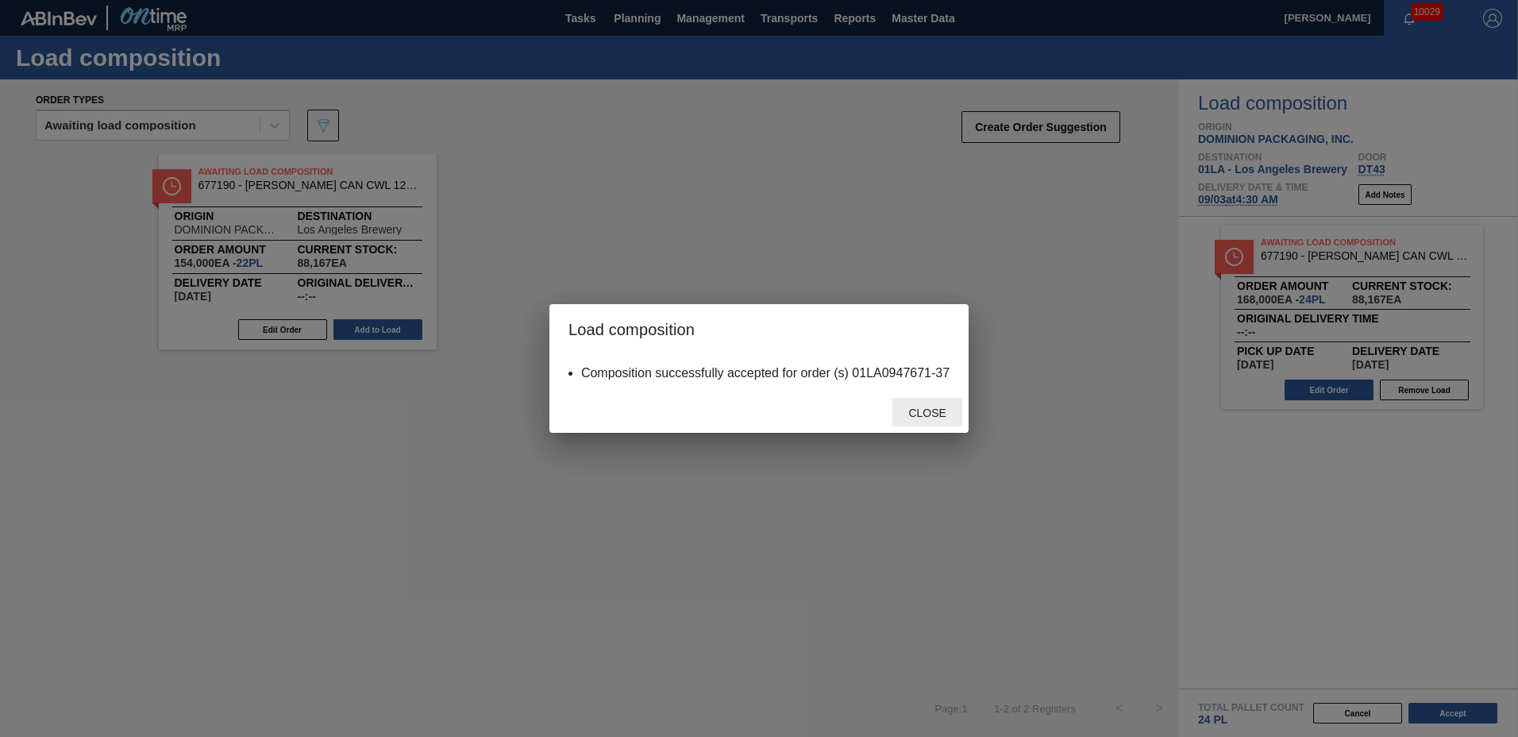
click at [949, 418] on span "Close" at bounding box center [926, 412] width 63 height 13
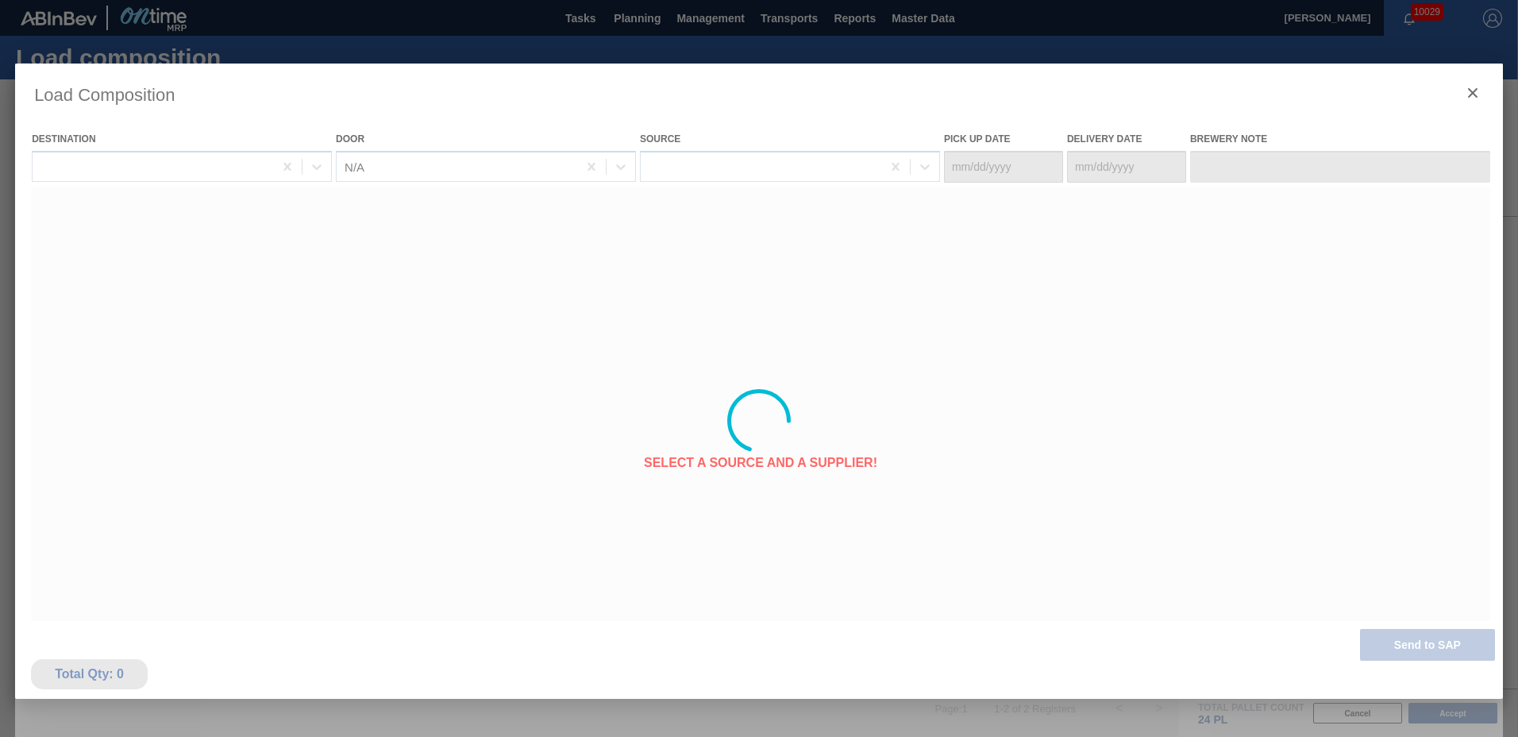
type Date "[DATE]"
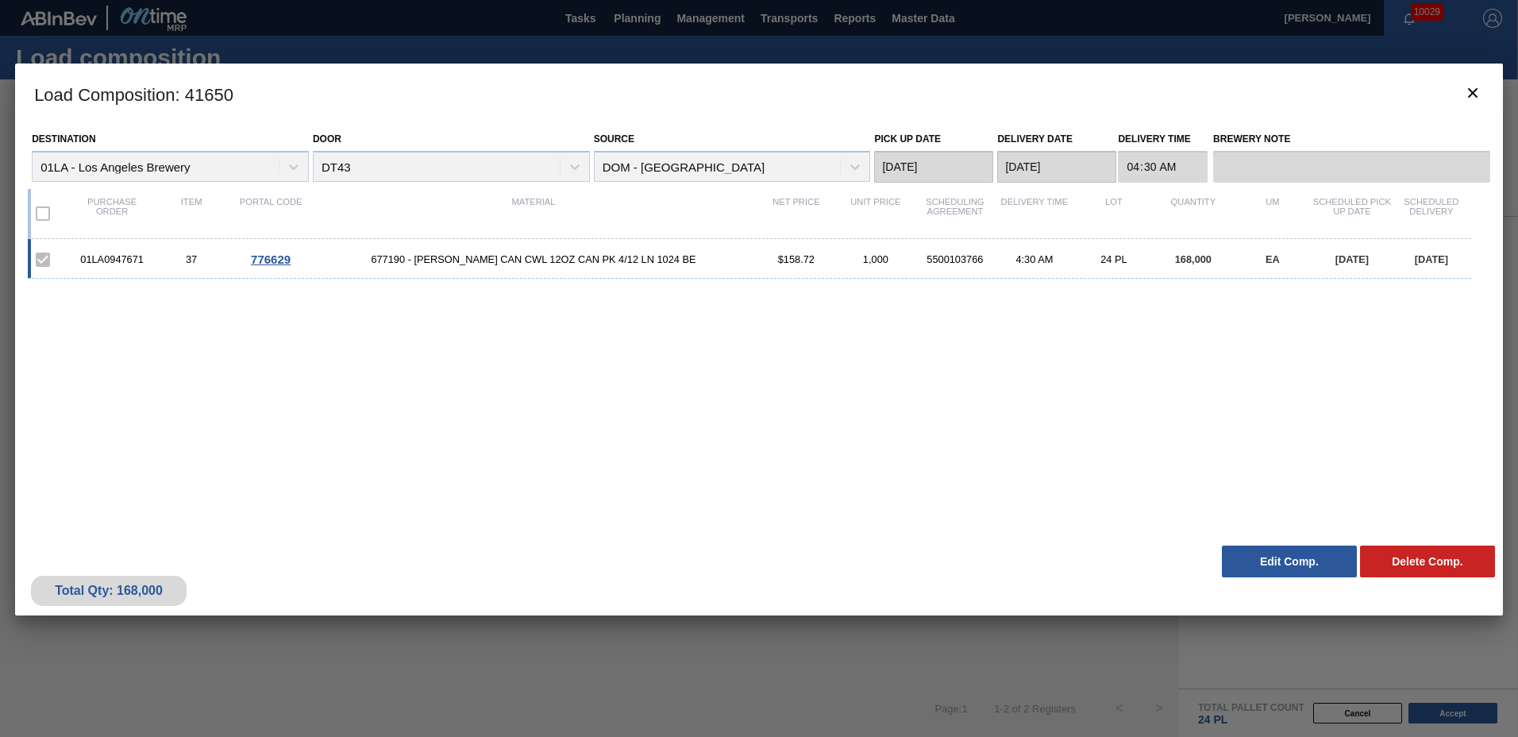
click at [645, 259] on span "677190 - [PERSON_NAME] CAN CWL 12OZ CAN PK 4/12 LN 1024 BE" at bounding box center [533, 259] width 446 height 12
click at [1276, 564] on button "Edit Comp." at bounding box center [1289, 561] width 135 height 32
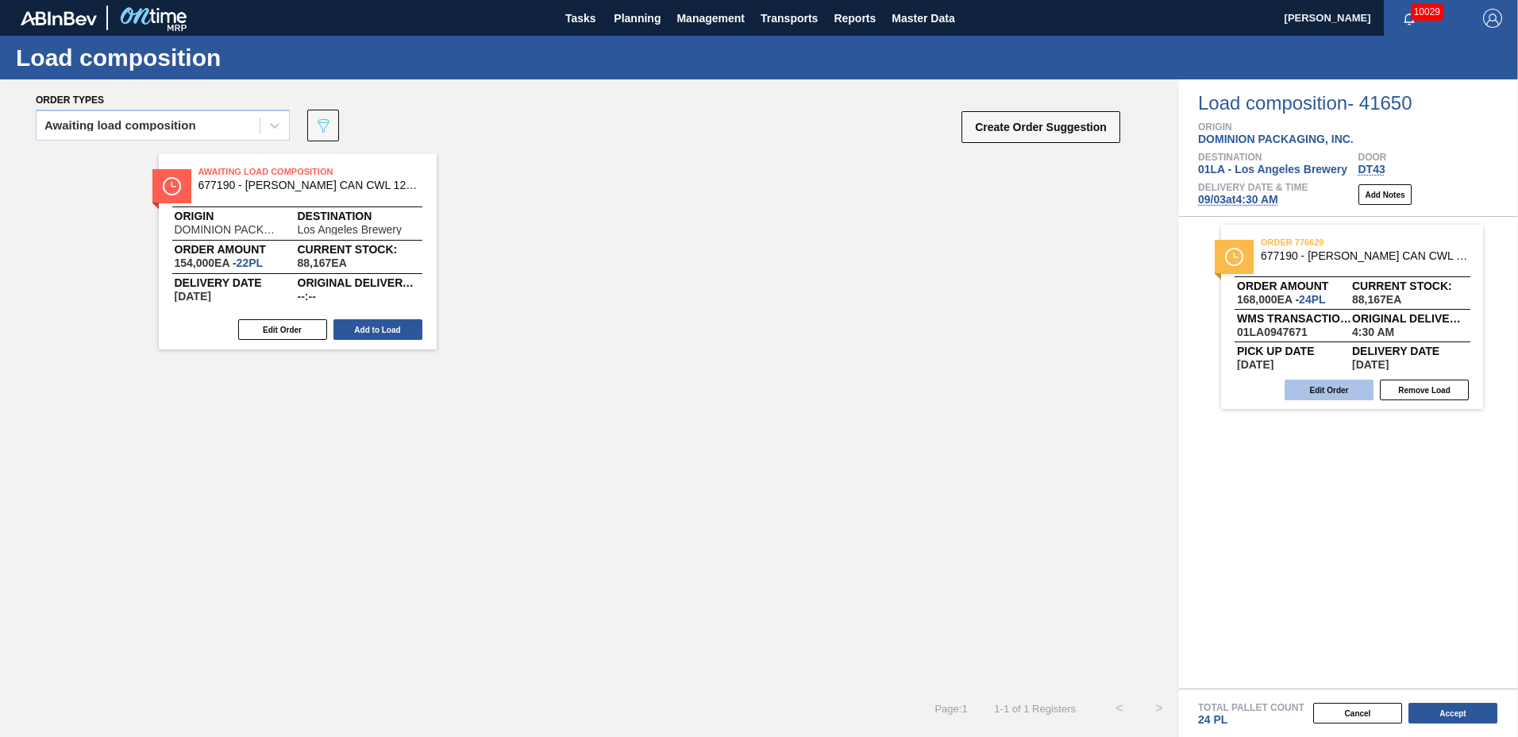
click at [1351, 390] on button "Edit Order" at bounding box center [1328, 389] width 89 height 21
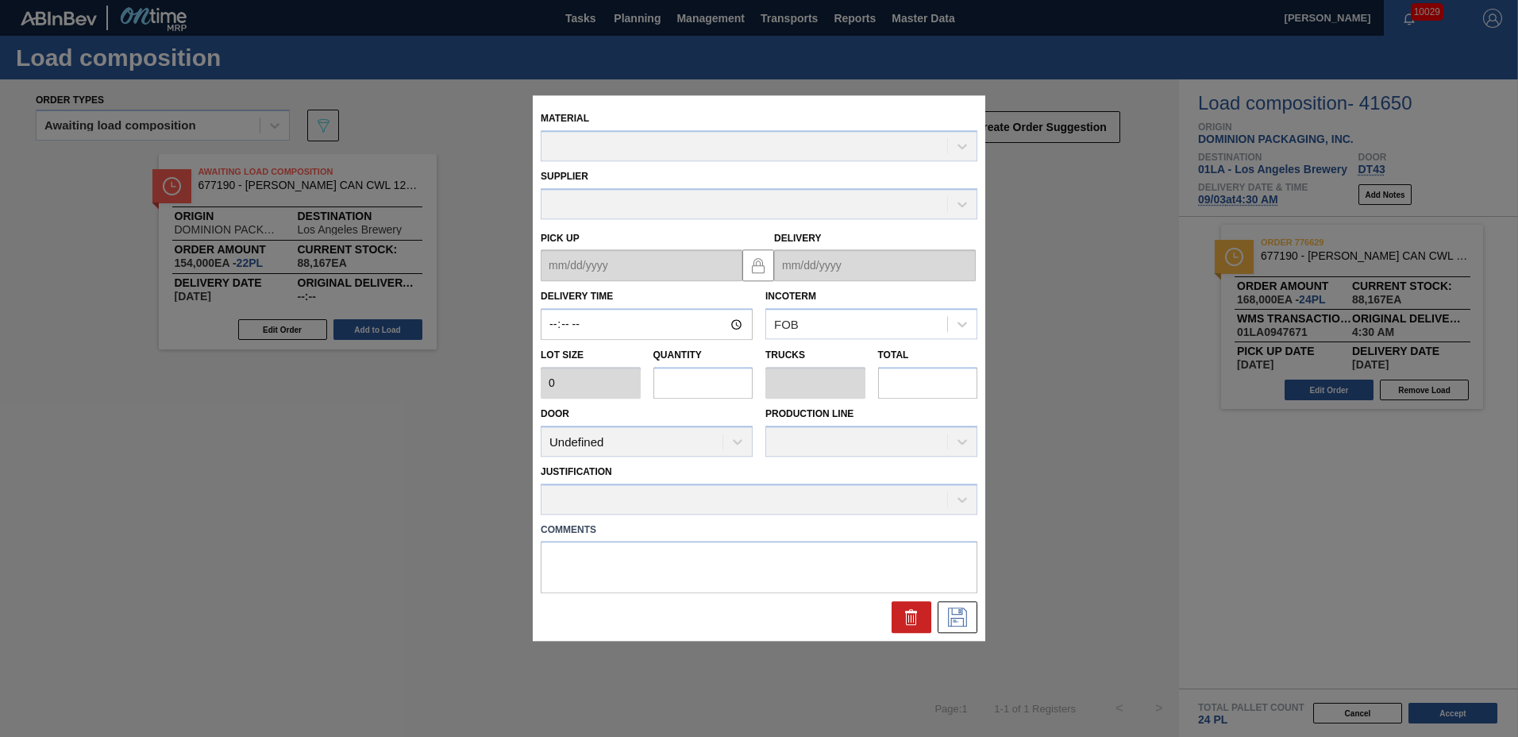
type input "04:30:00"
type input "7,000"
type input "24"
type input "0.923"
type input "168,000"
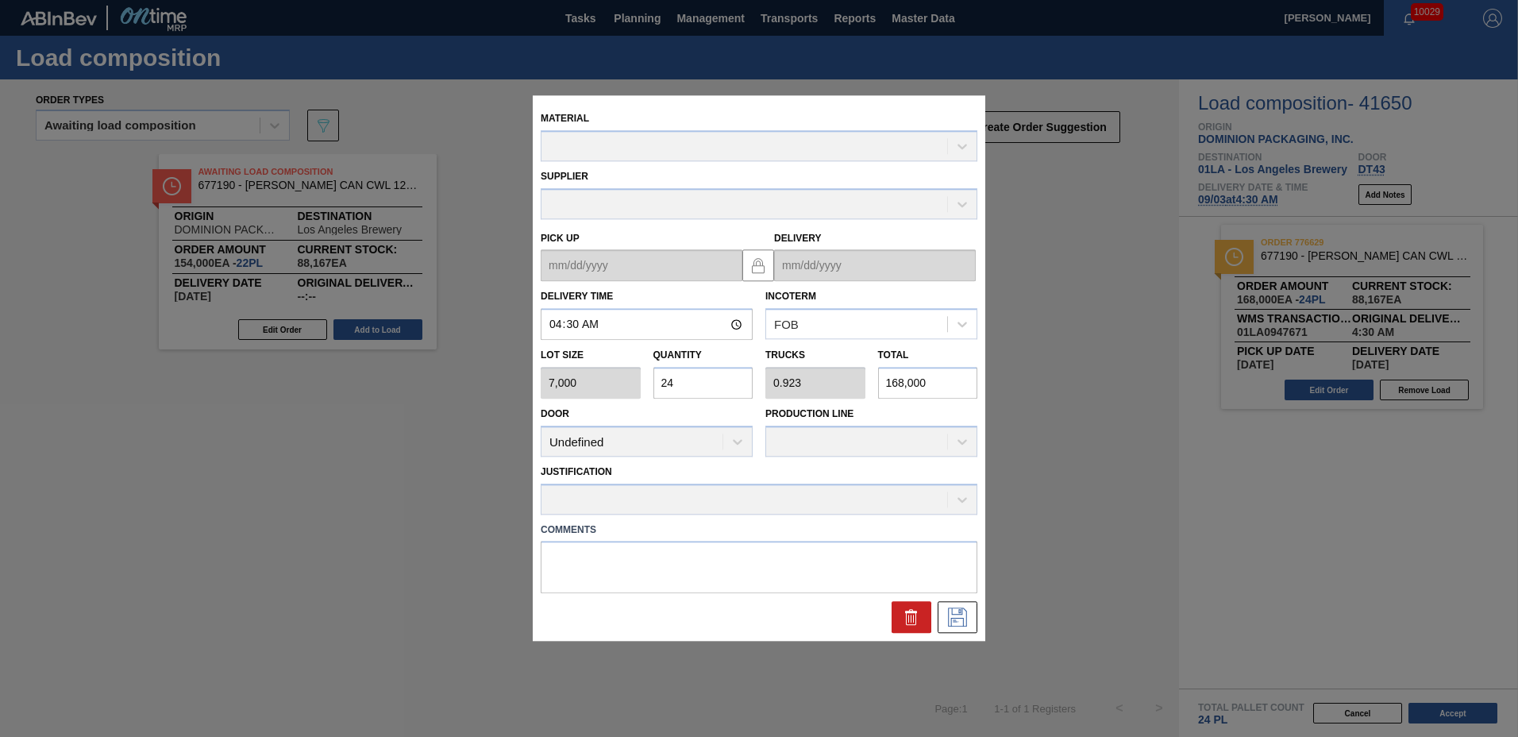
type up "[DATE]"
type input "[DATE]"
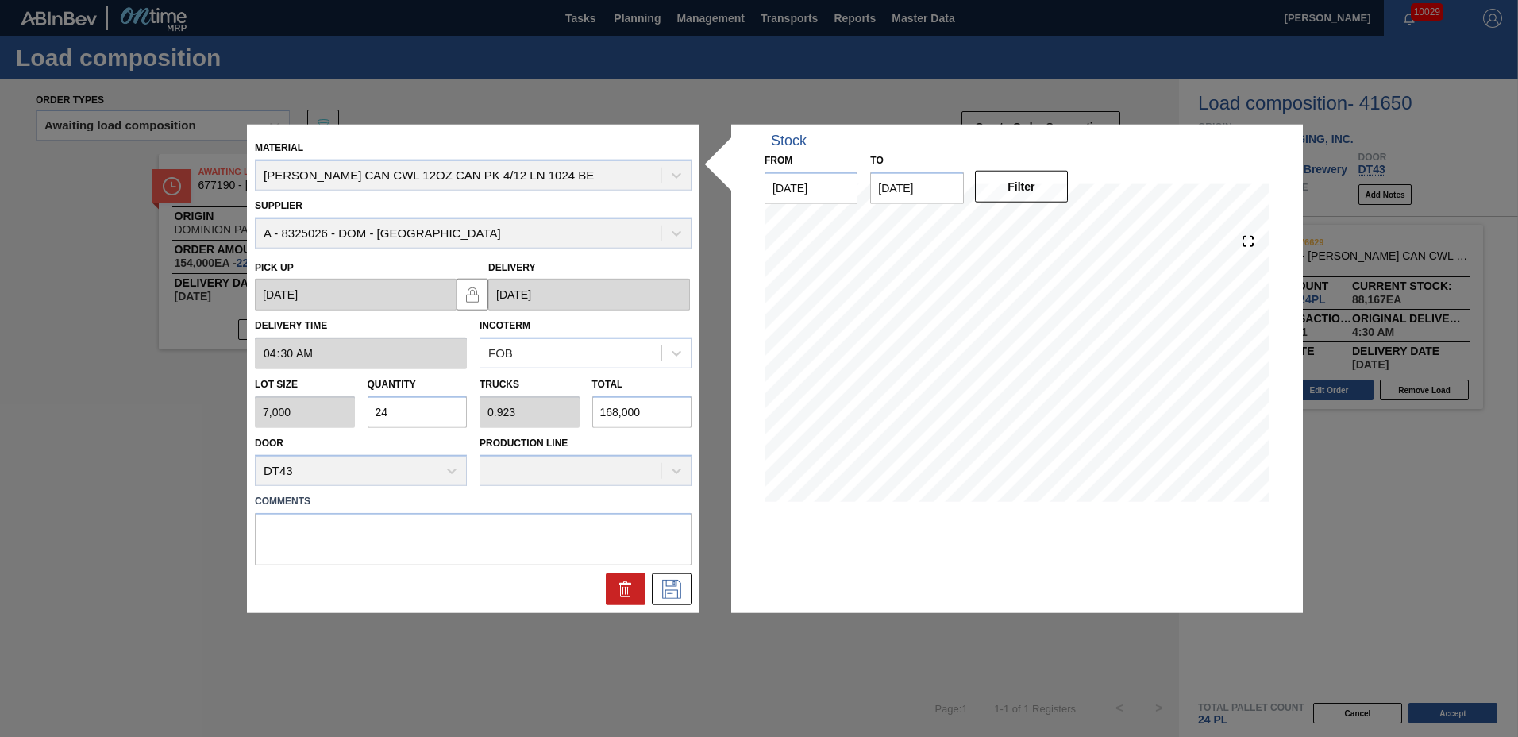
type input "2"
type input "0.077"
type input "14,000"
type input "26"
type input "1"
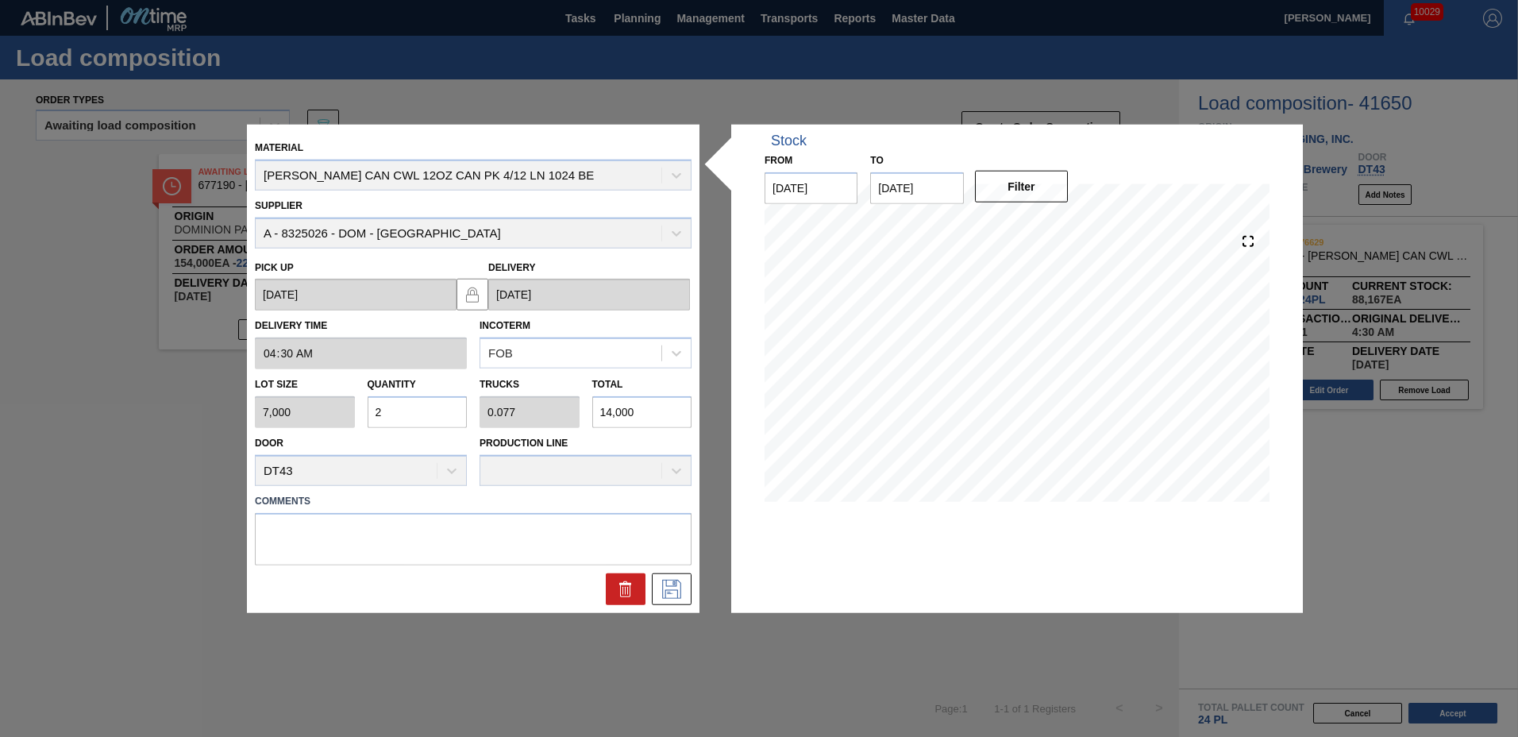
type input "182,000"
type input "26"
click at [672, 588] on icon at bounding box center [671, 588] width 25 height 19
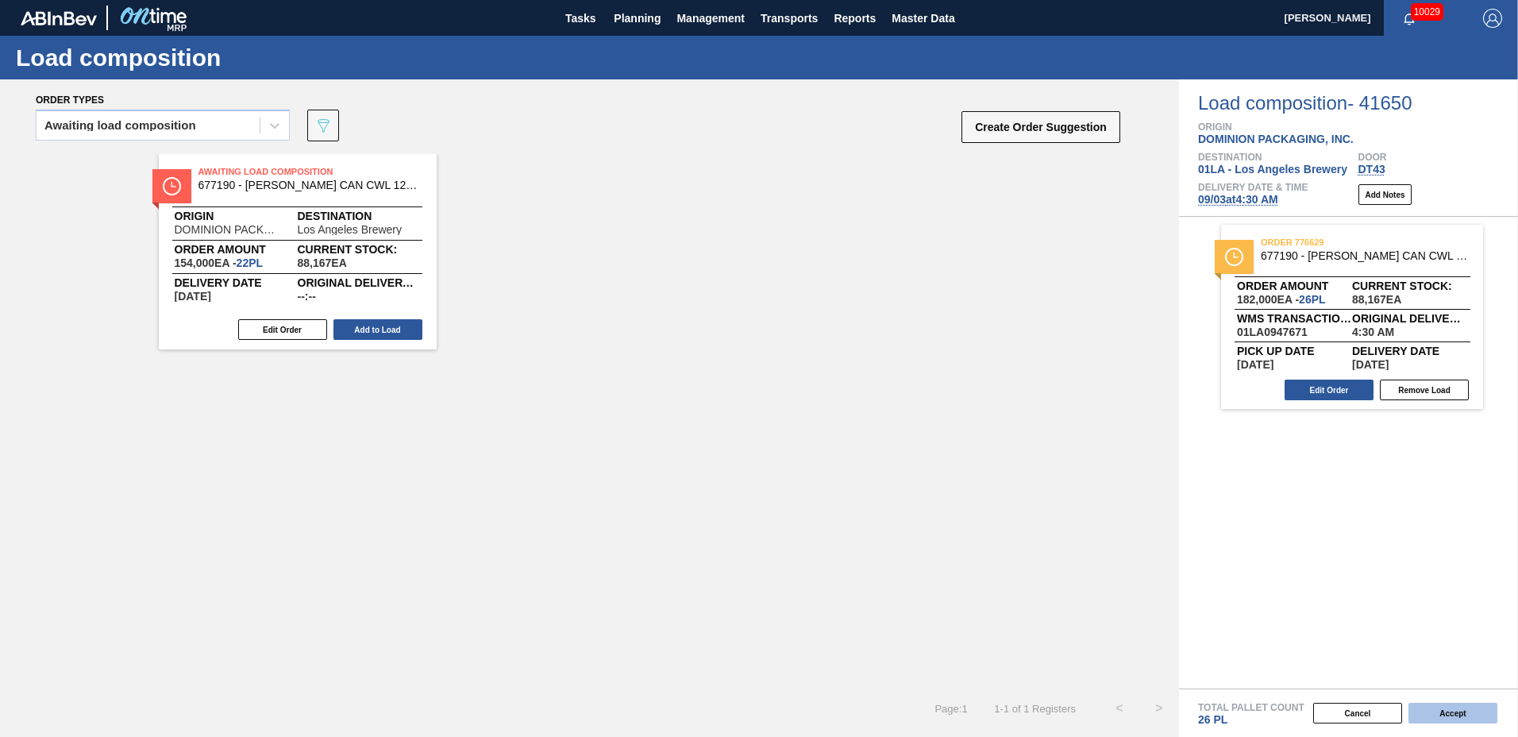
click at [1442, 712] on button "Accept" at bounding box center [1452, 713] width 89 height 21
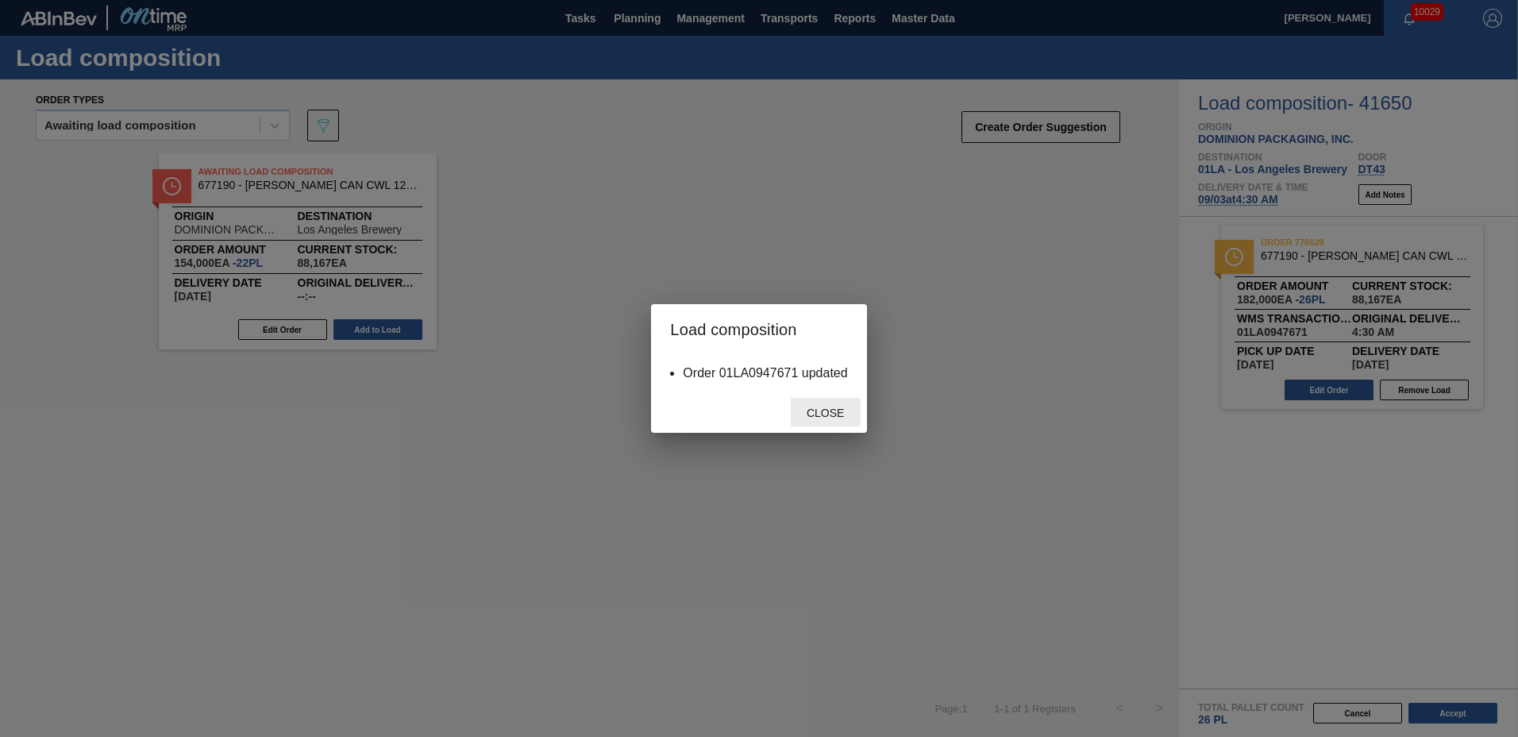
click at [824, 419] on div "Close" at bounding box center [826, 412] width 70 height 29
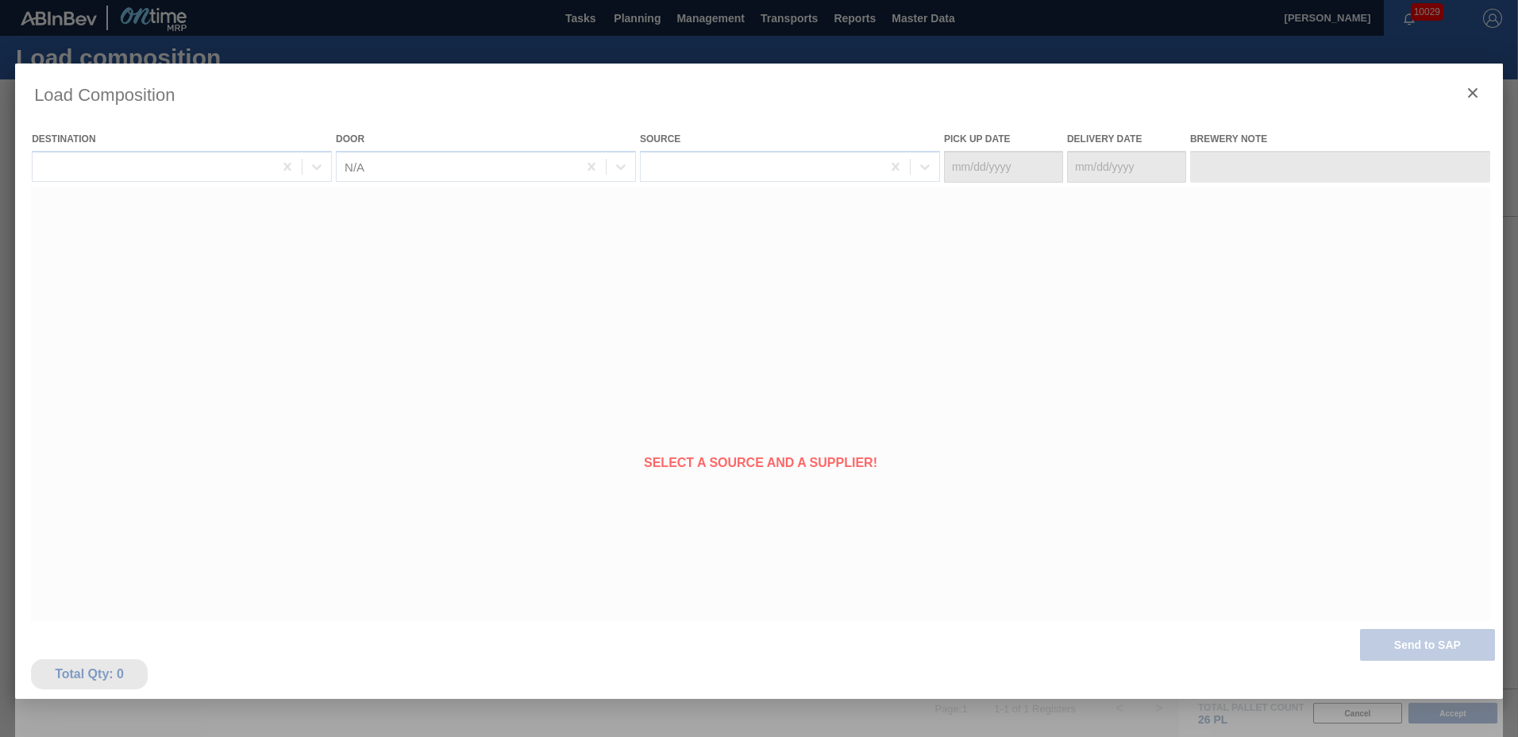
type Date "[DATE]"
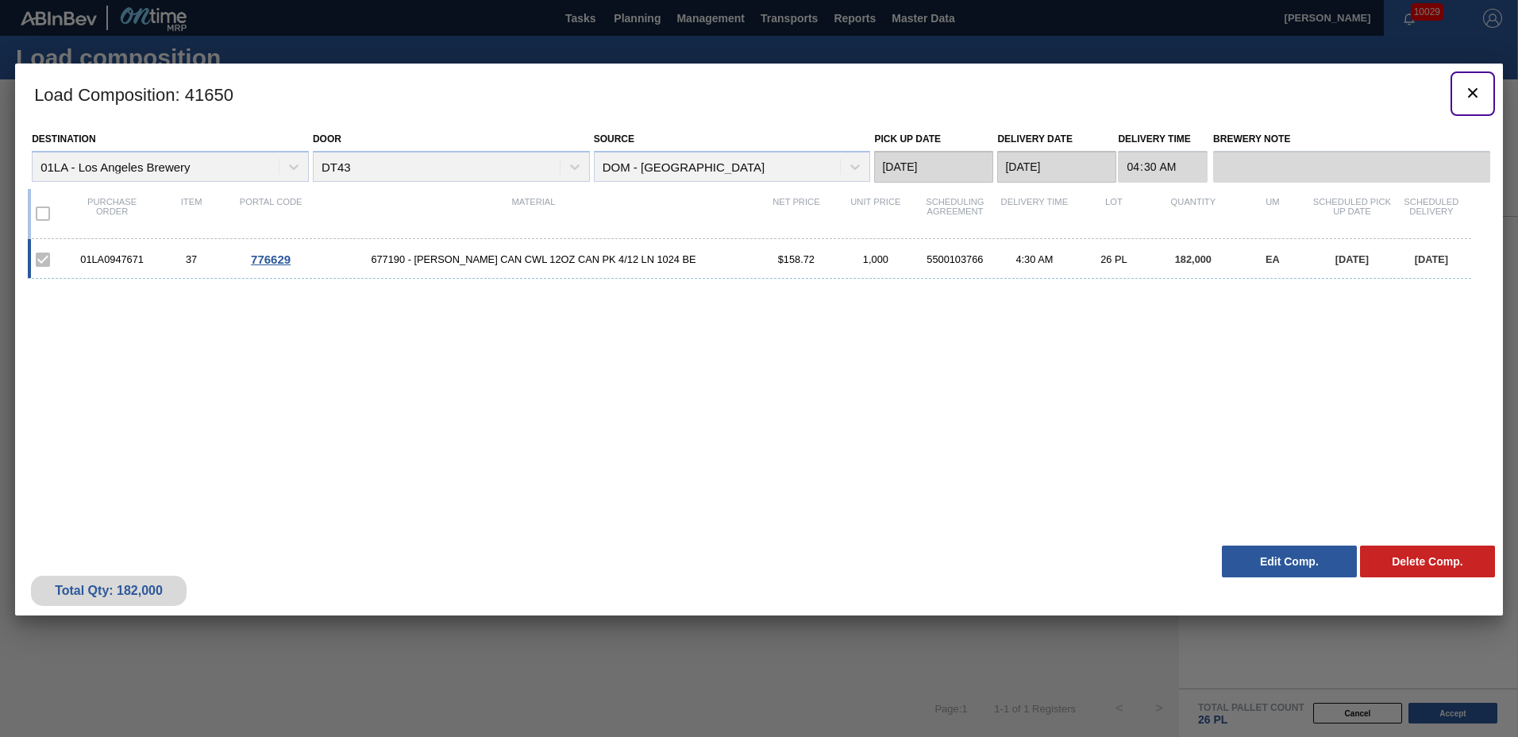
click at [1472, 91] on icon "botão de ícone" at bounding box center [1473, 93] width 10 height 10
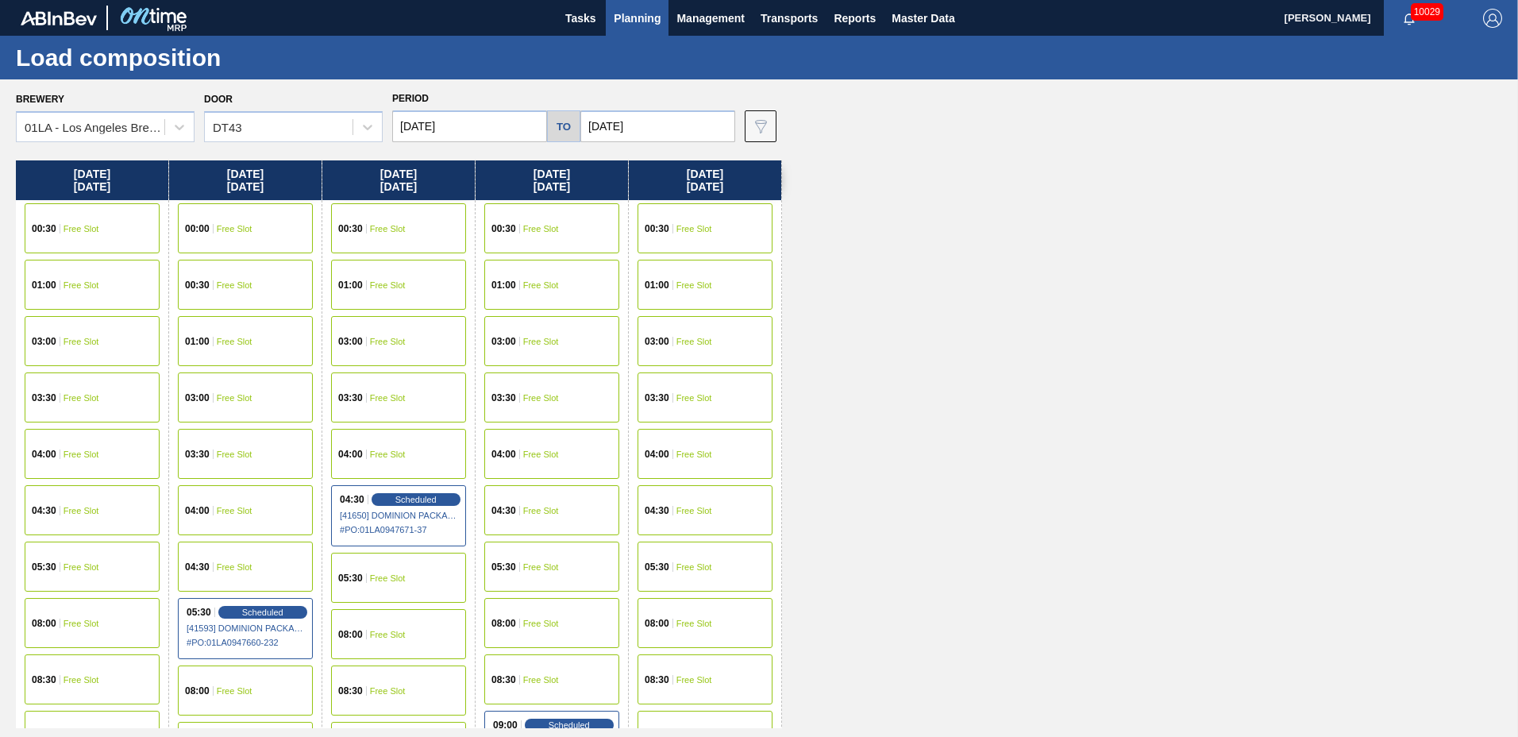
click at [611, 20] on button "Planning" at bounding box center [637, 18] width 63 height 36
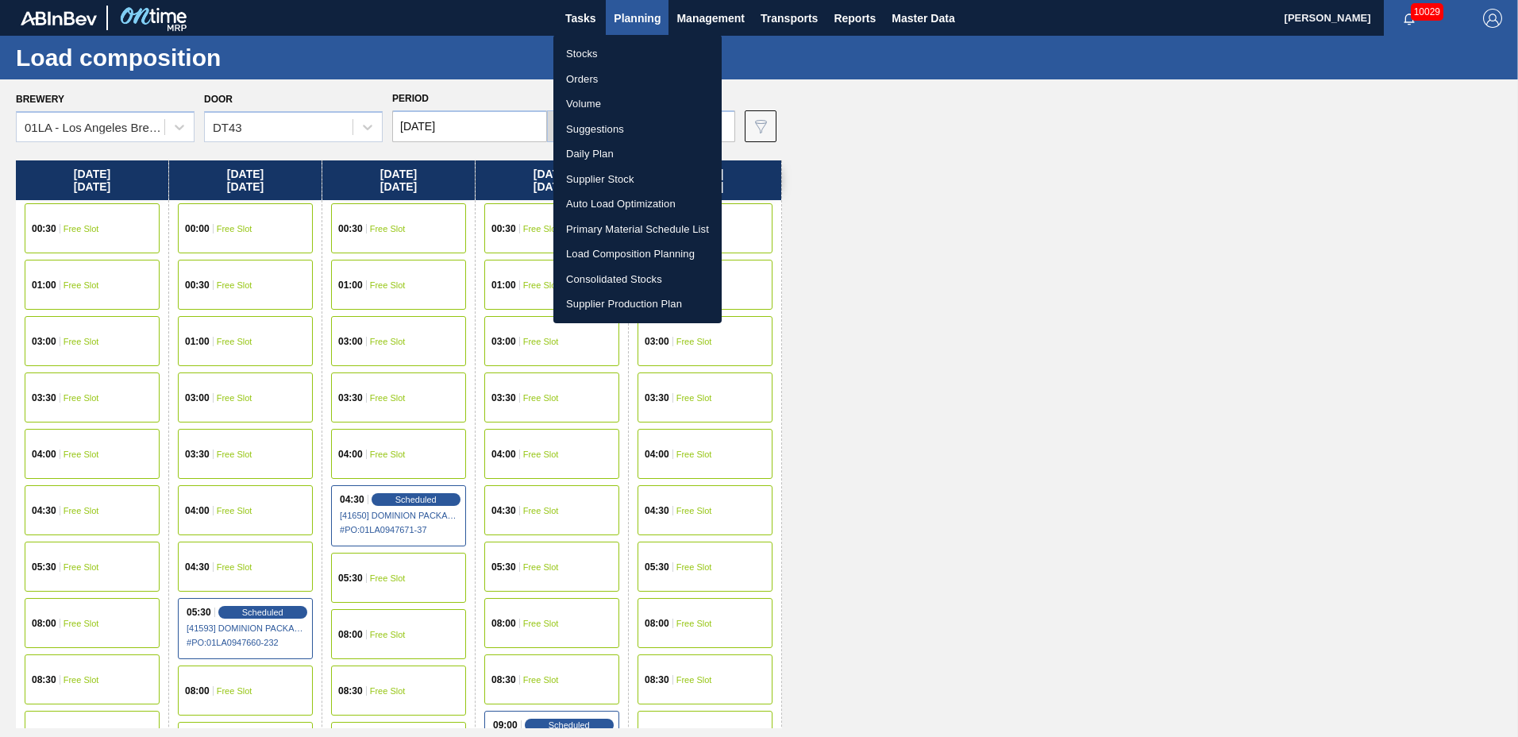
click at [628, 123] on li "Suggestions" at bounding box center [637, 129] width 168 height 25
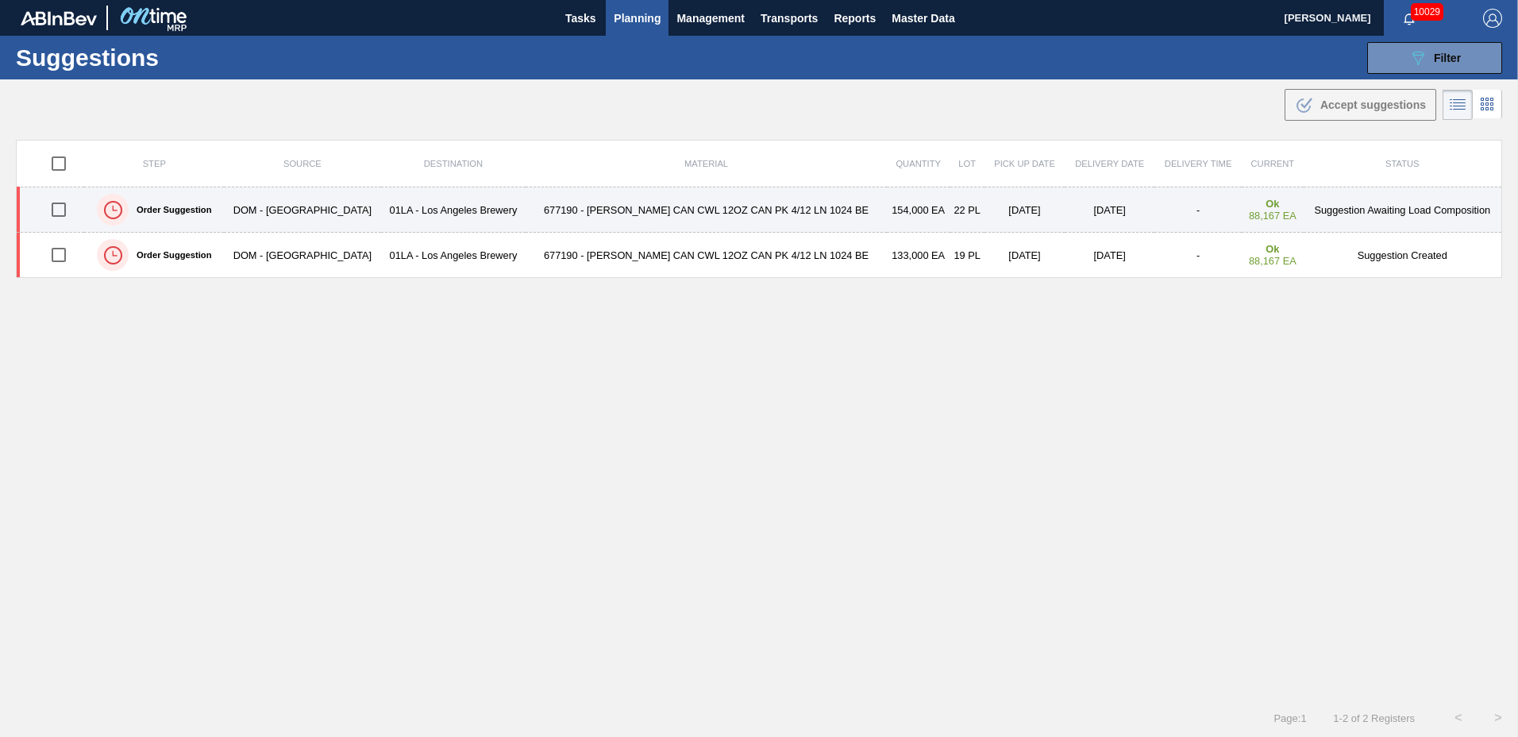
click at [579, 205] on td "677190 - [PERSON_NAME] CAN CWL 12OZ CAN PK 4/12 LN 1024 BE" at bounding box center [706, 209] width 361 height 45
